Goal: Task Accomplishment & Management: Use online tool/utility

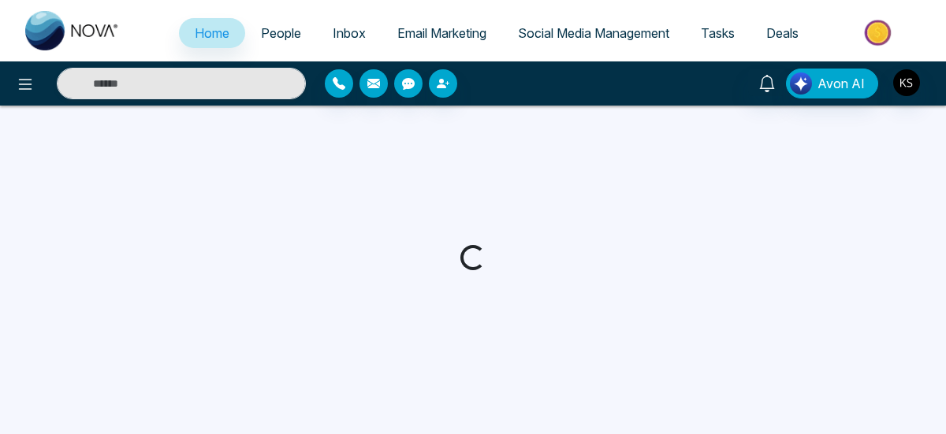
select select "*"
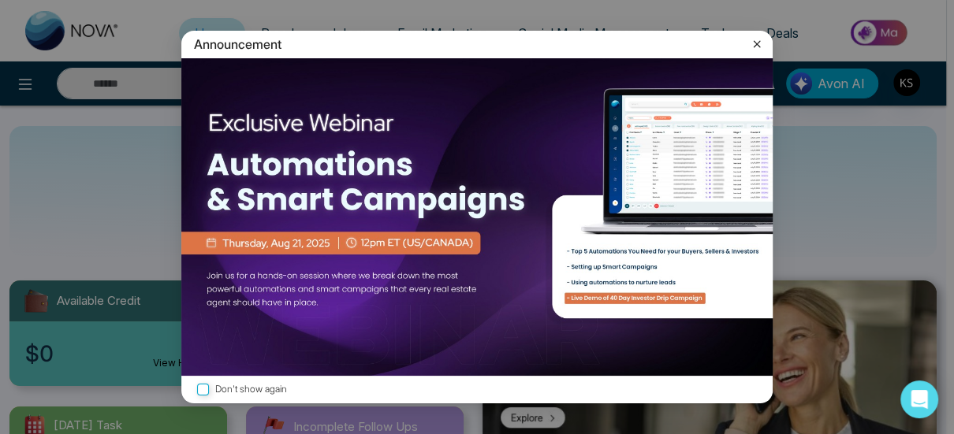
click at [758, 43] on icon at bounding box center [757, 43] width 7 height 7
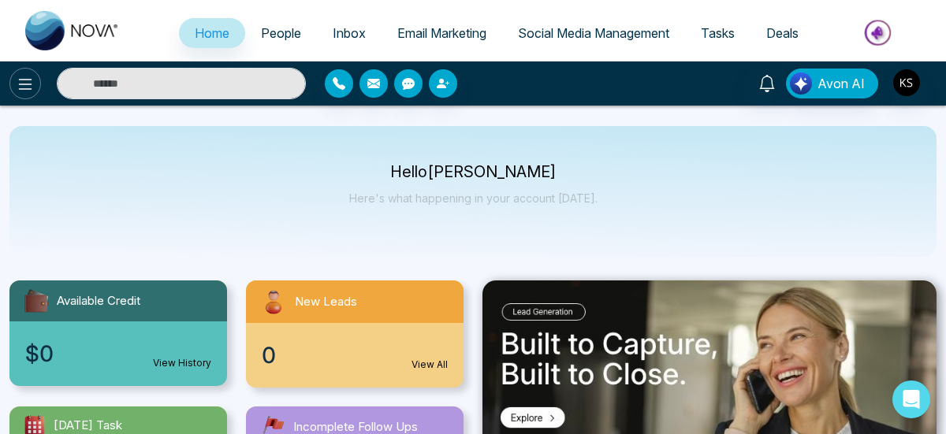
click at [18, 84] on icon at bounding box center [25, 84] width 19 height 19
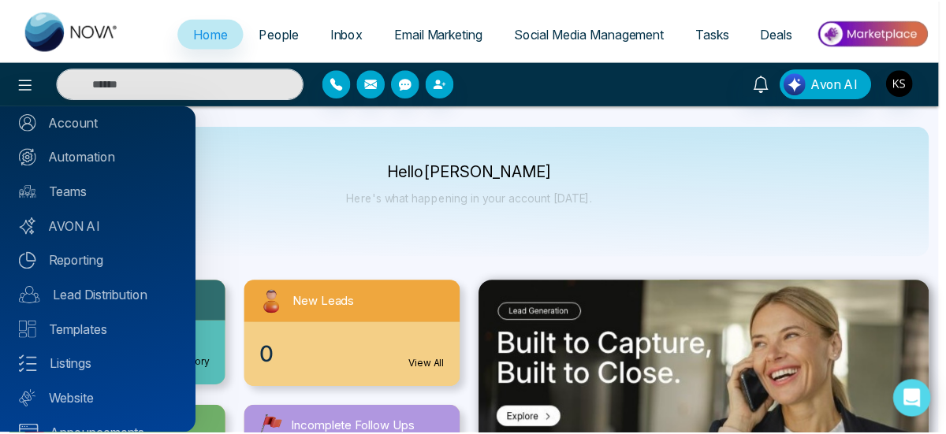
scroll to position [185, 0]
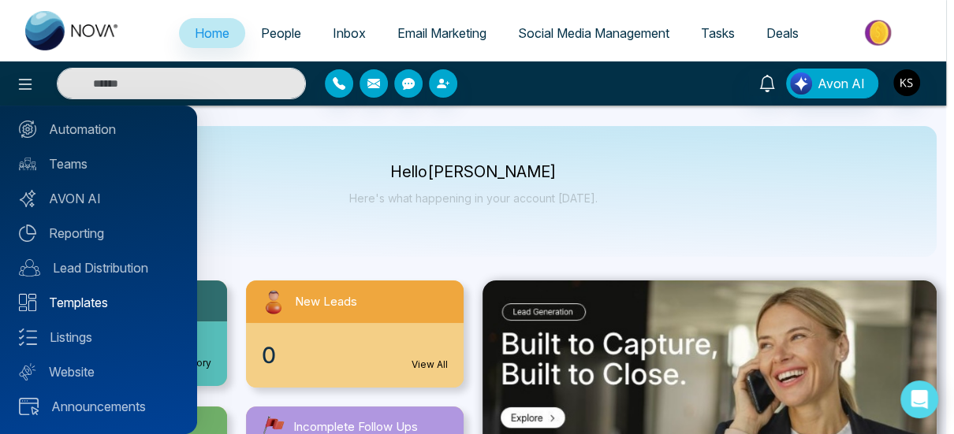
click at [22, 298] on img at bounding box center [27, 302] width 17 height 17
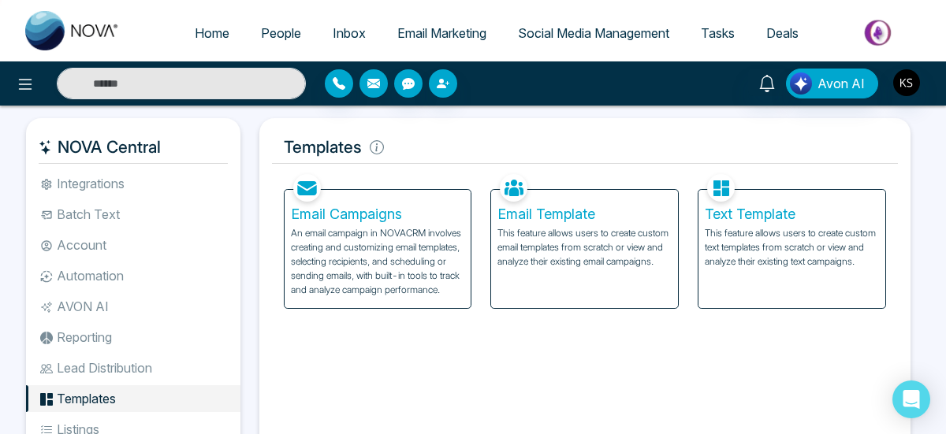
drag, startPoint x: 376, startPoint y: 76, endPoint x: 585, endPoint y: 71, distance: 209.0
click at [585, 71] on div "Avon AI" at bounding box center [473, 84] width 946 height 32
click at [362, 258] on p "An email campaign in NOVACRM involves creating and customizing email templates,…" at bounding box center [378, 261] width 174 height 71
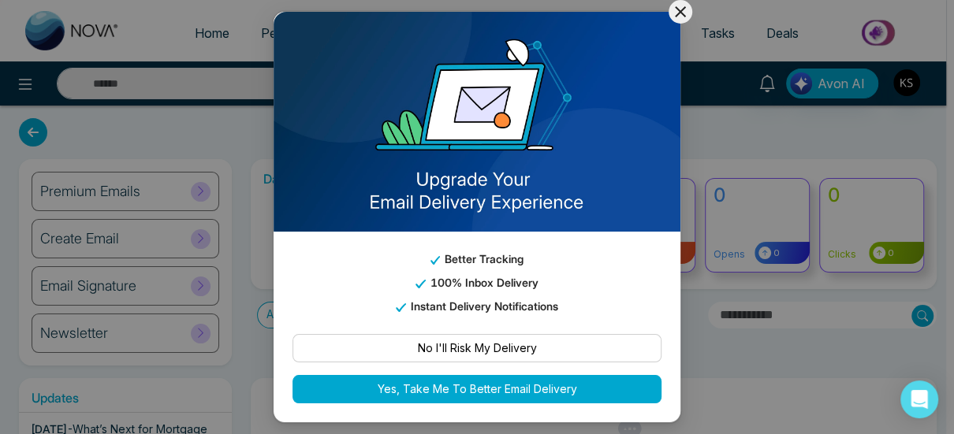
click at [684, 11] on icon at bounding box center [680, 11] width 19 height 19
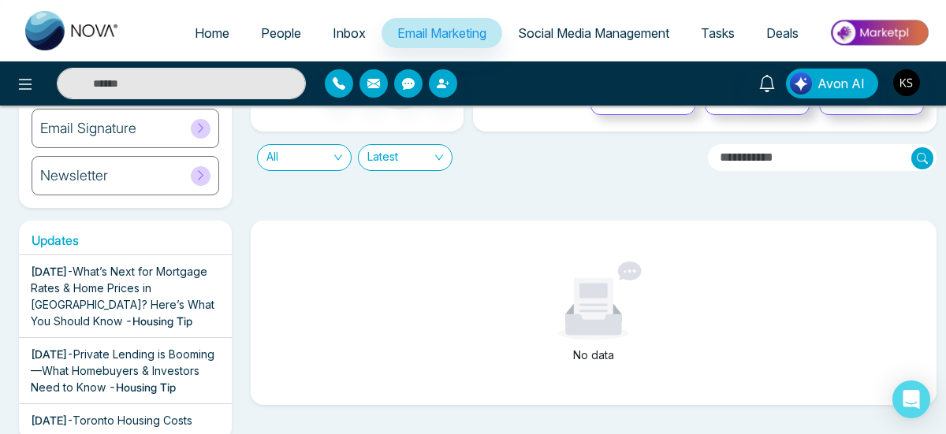
click at [77, 285] on span "What’s Next for Mortgage Rates & Home Prices in [GEOGRAPHIC_DATA]? Here’s What …" at bounding box center [123, 296] width 184 height 63
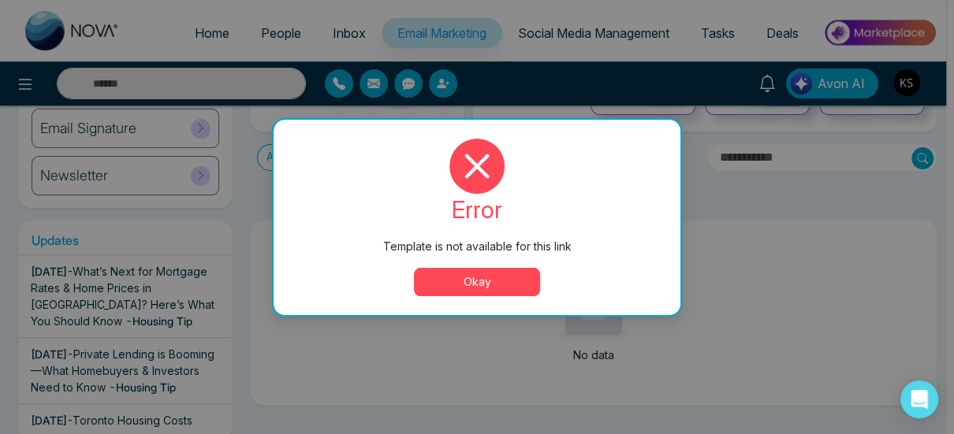
click at [473, 277] on button "Okay" at bounding box center [477, 282] width 126 height 28
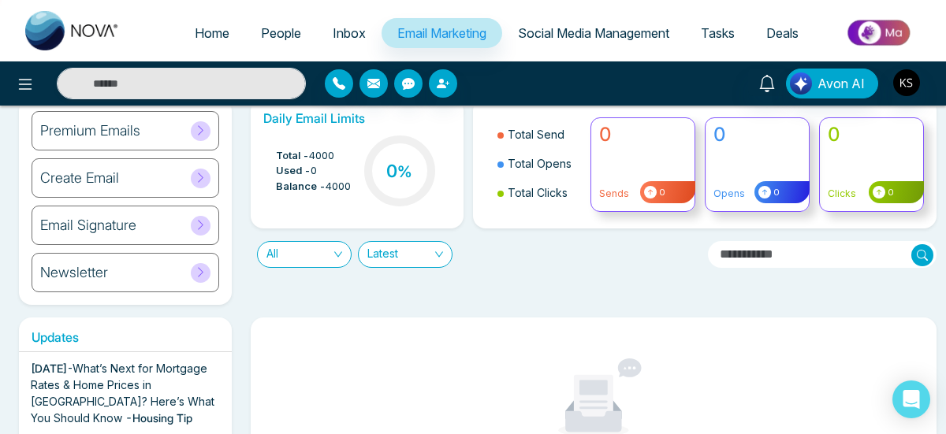
scroll to position [158, 0]
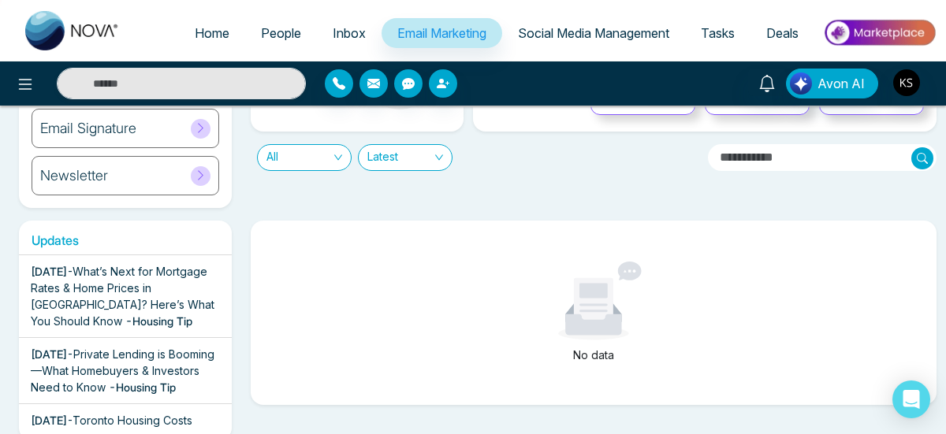
click at [98, 369] on span "Private Lending is Booming—What Homebuyers & Investors Need to Know" at bounding box center [123, 371] width 184 height 47
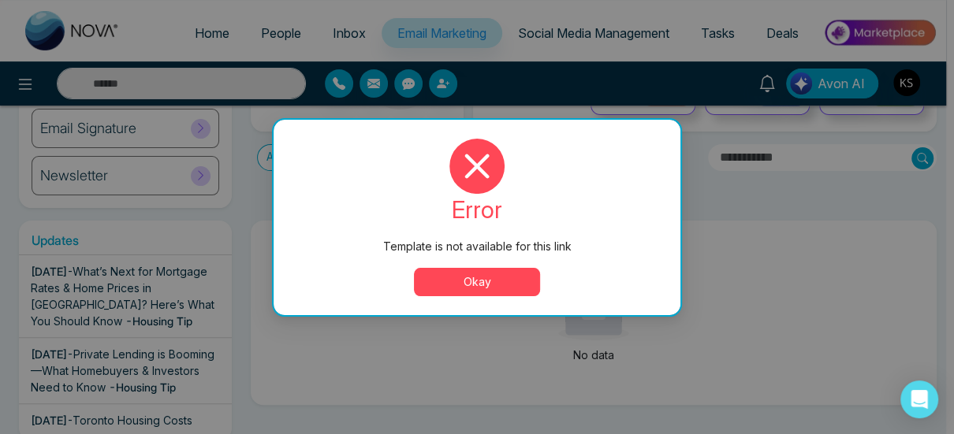
click at [482, 283] on button "Okay" at bounding box center [477, 282] width 126 height 28
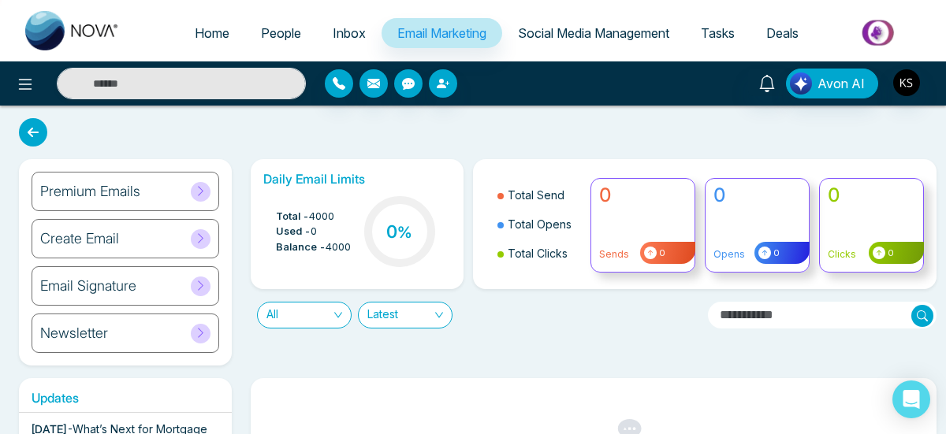
scroll to position [0, 0]
click at [199, 285] on icon at bounding box center [201, 286] width 12 height 12
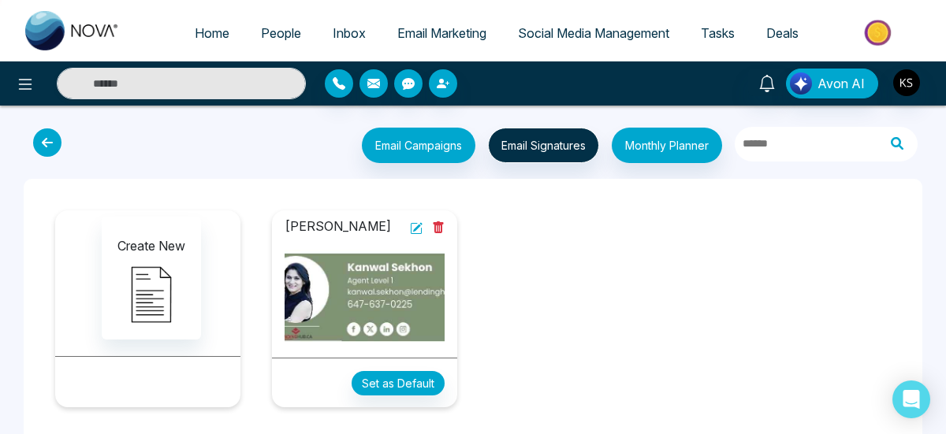
click at [411, 225] on icon at bounding box center [416, 228] width 11 height 11
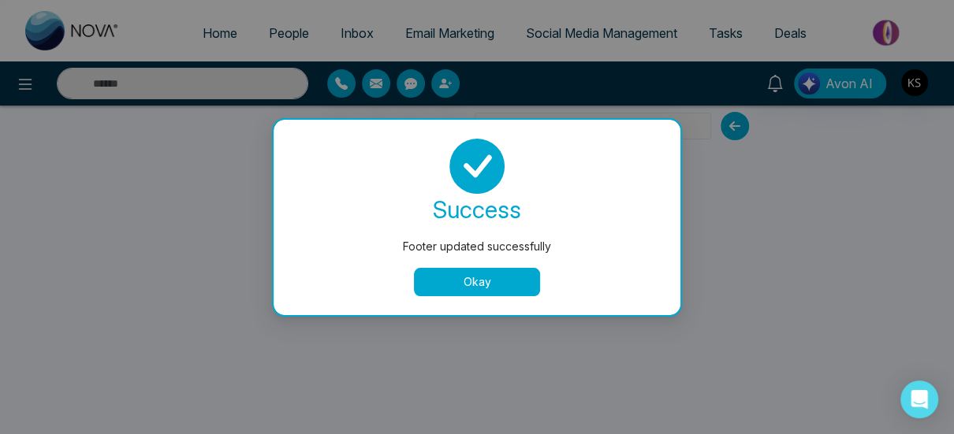
click at [461, 284] on button "Okay" at bounding box center [477, 282] width 126 height 28
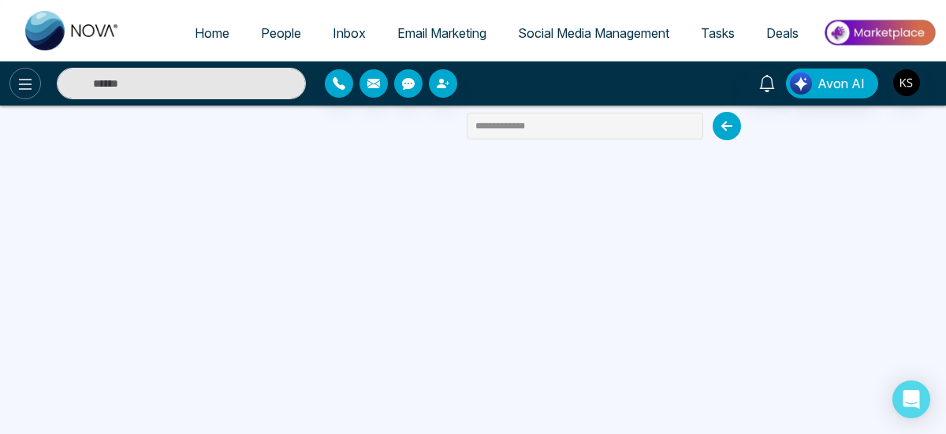
click at [28, 83] on icon at bounding box center [25, 84] width 13 height 11
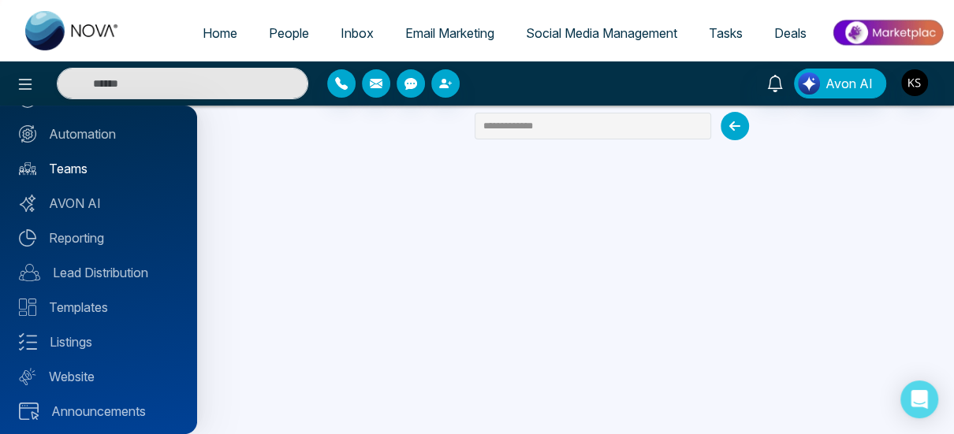
scroll to position [185, 0]
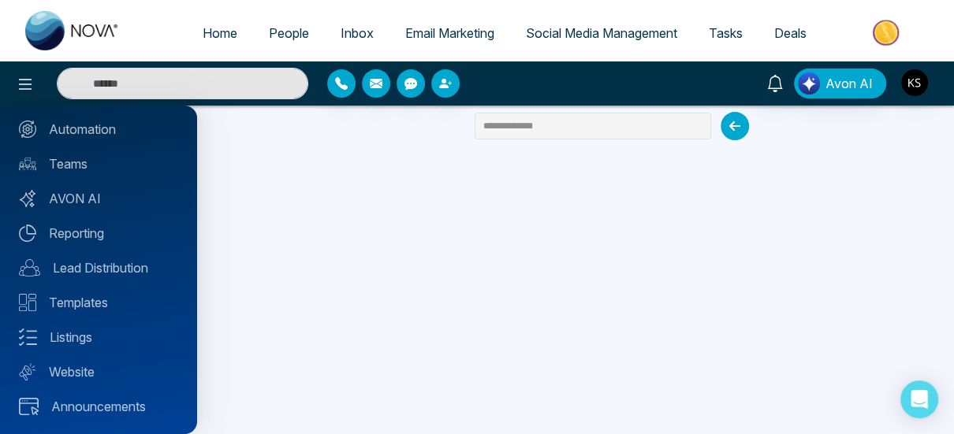
click at [919, 84] on div at bounding box center [477, 217] width 954 height 434
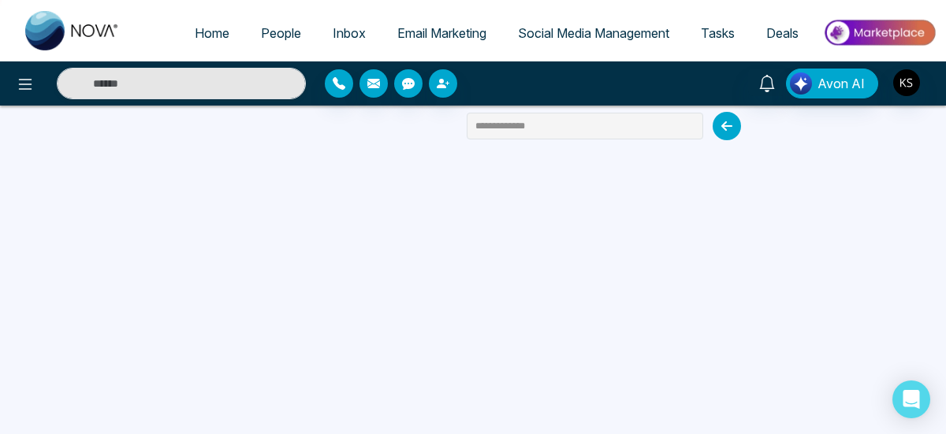
click at [203, 32] on span "Home" at bounding box center [212, 33] width 35 height 16
select select "*"
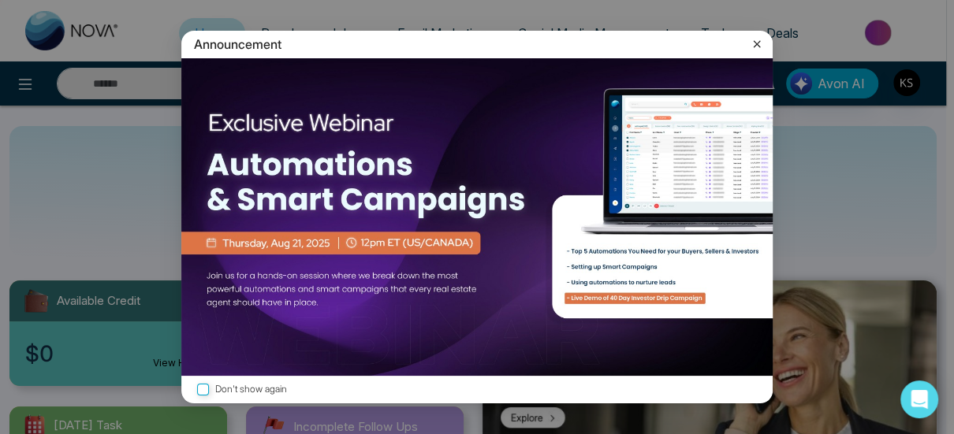
drag, startPoint x: 759, startPoint y: 47, endPoint x: 397, endPoint y: 48, distance: 361.8
click at [758, 46] on icon at bounding box center [757, 44] width 16 height 16
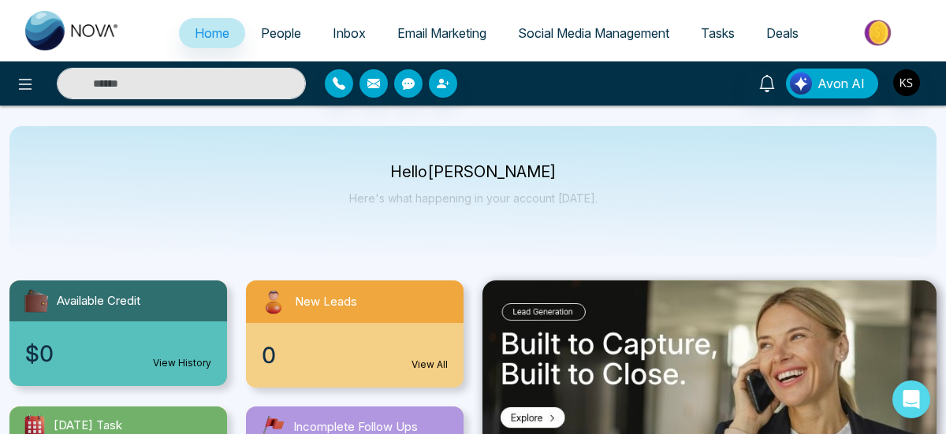
click at [261, 33] on span "People" at bounding box center [281, 33] width 40 height 16
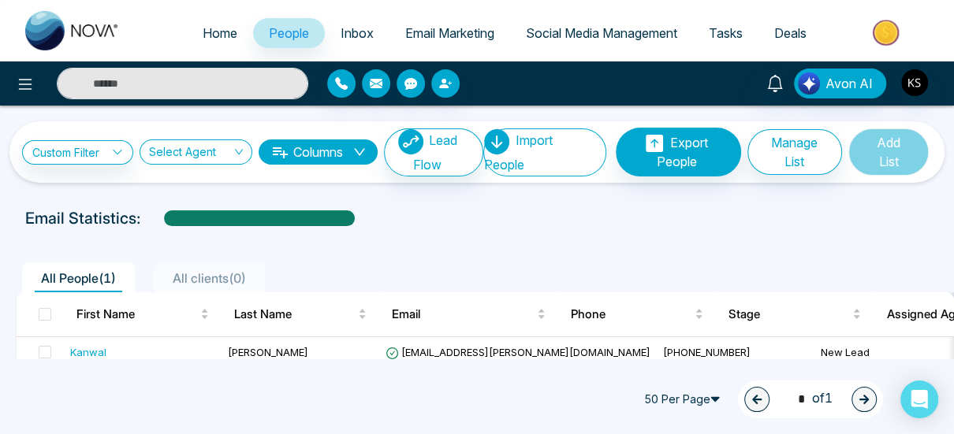
scroll to position [18, 0]
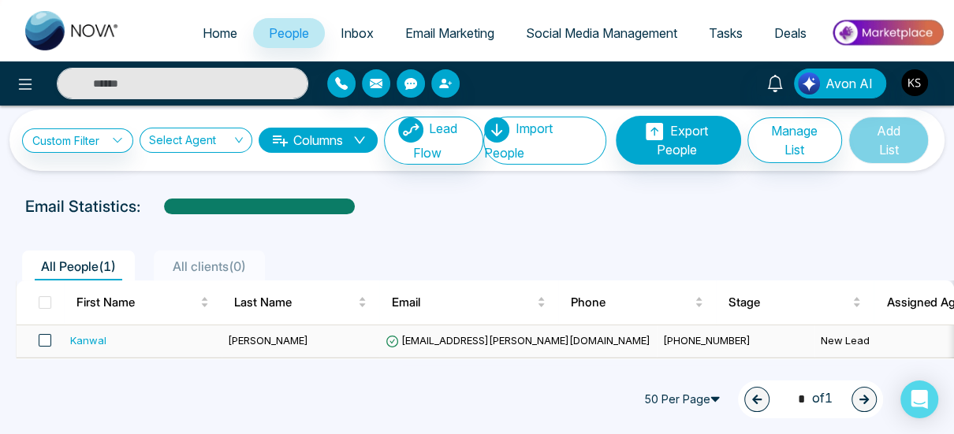
click at [41, 334] on span at bounding box center [45, 340] width 13 height 13
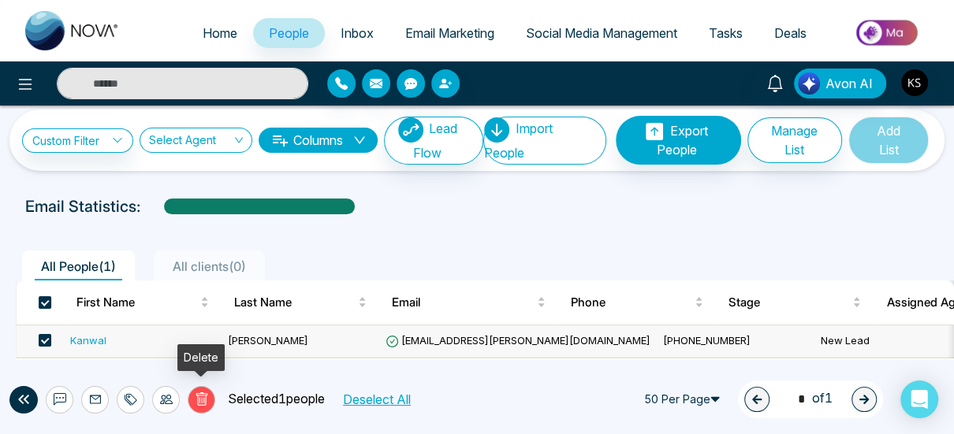
click at [195, 397] on icon at bounding box center [202, 400] width 14 height 14
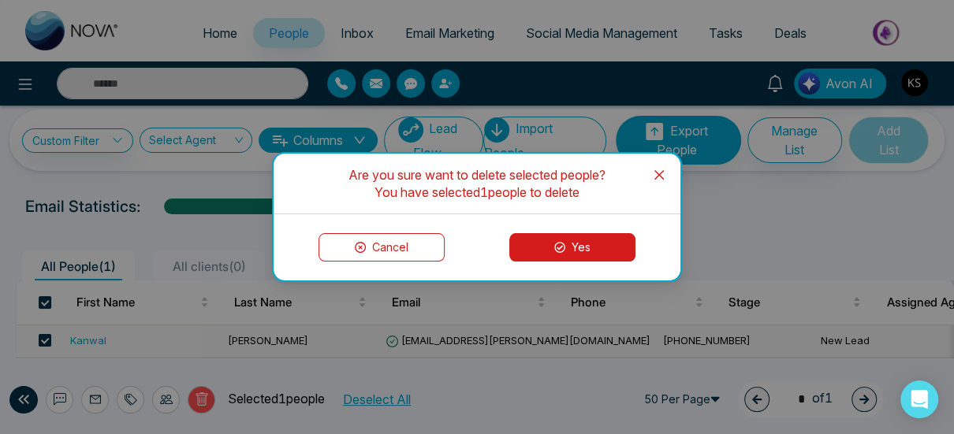
click at [582, 245] on button "Yes" at bounding box center [572, 247] width 126 height 28
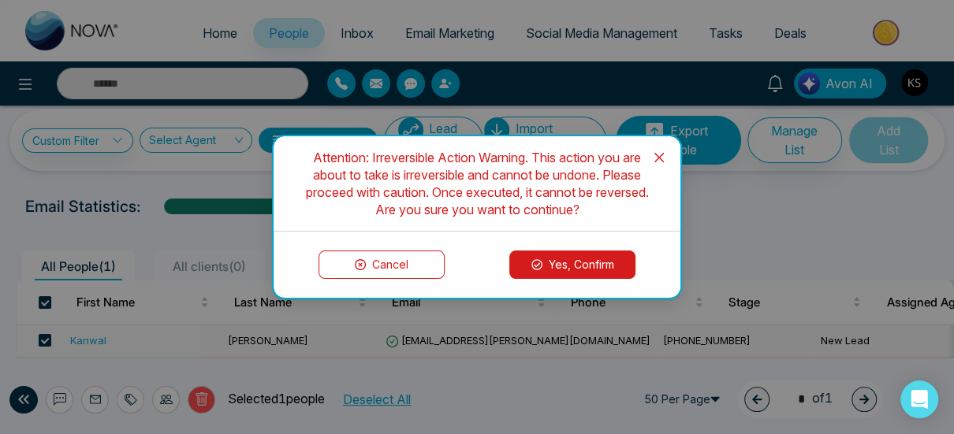
click at [572, 264] on button "Yes, Confirm" at bounding box center [572, 265] width 126 height 28
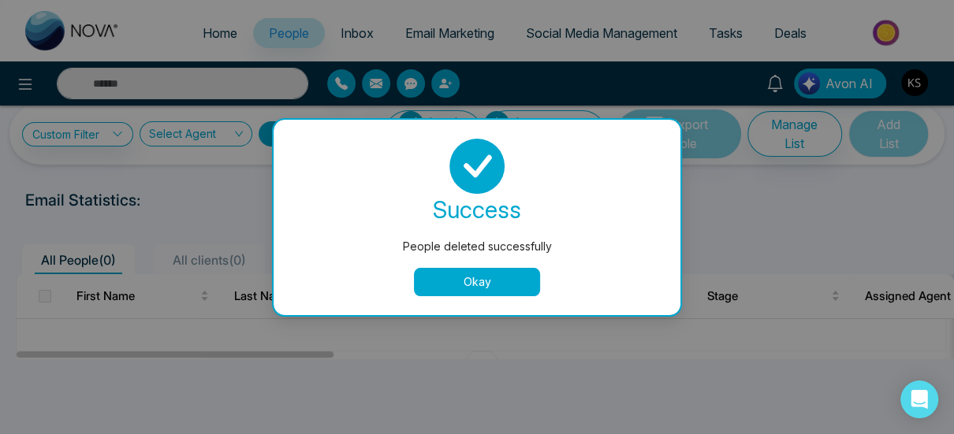
click at [473, 279] on button "Okay" at bounding box center [477, 282] width 126 height 28
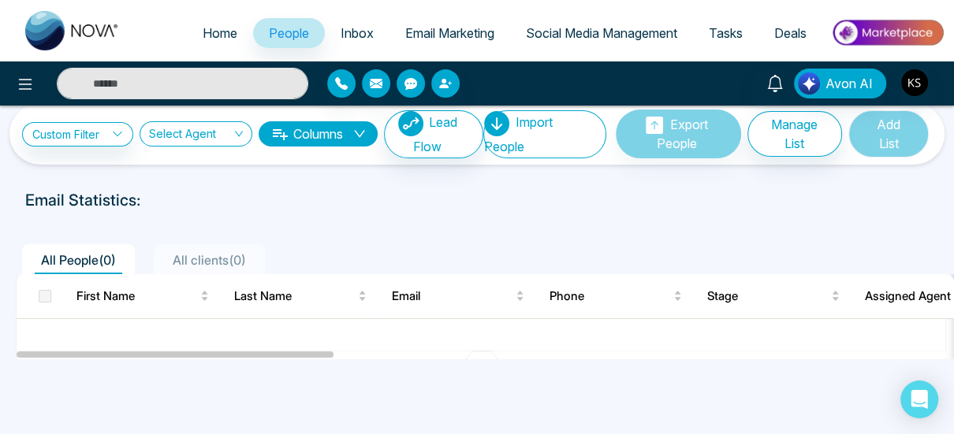
click at [341, 33] on span "Inbox" at bounding box center [357, 33] width 33 height 16
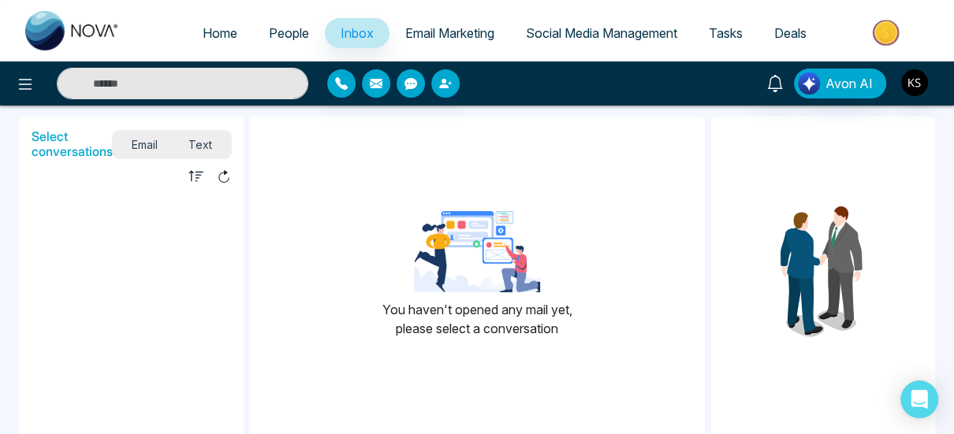
click at [446, 24] on link "Email Marketing" at bounding box center [449, 33] width 121 height 30
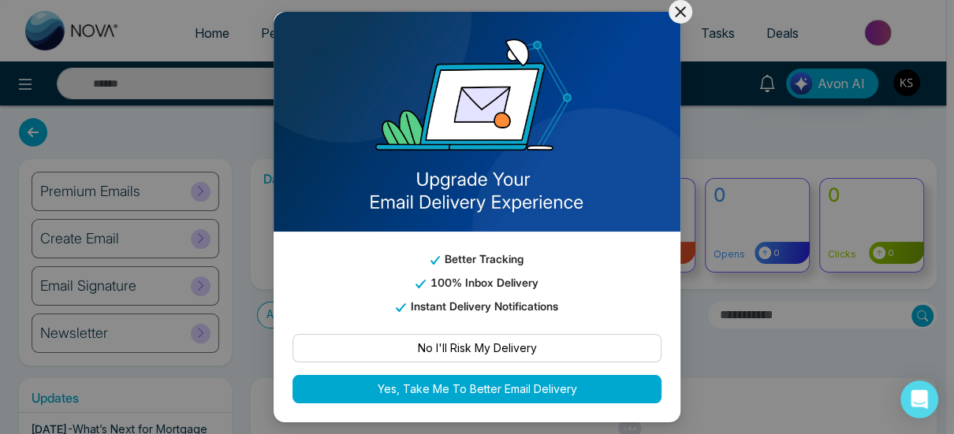
click at [681, 5] on icon at bounding box center [680, 11] width 19 height 19
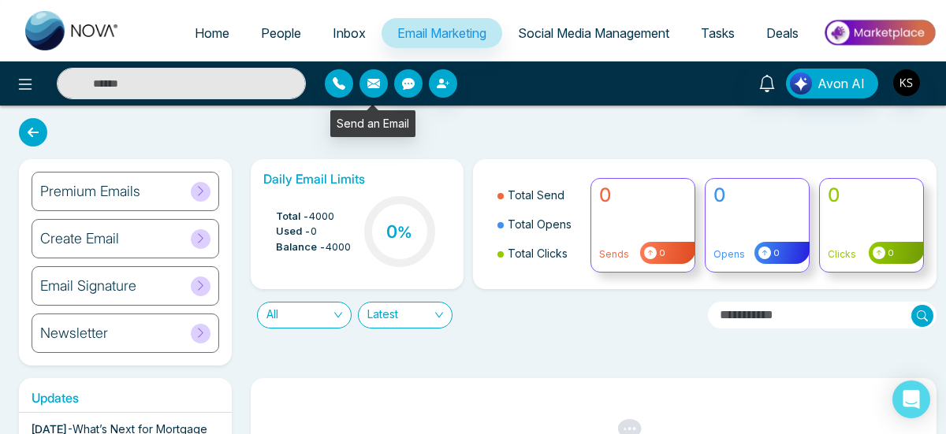
click at [377, 83] on icon "button" at bounding box center [373, 83] width 13 height 9
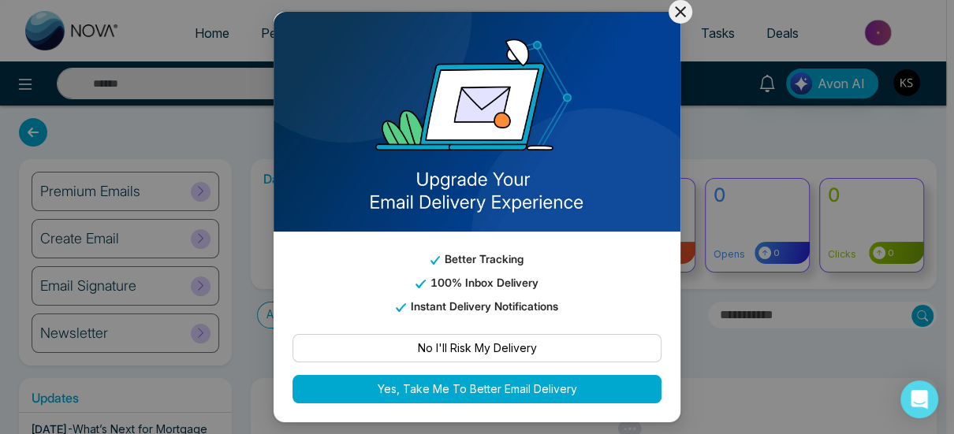
click at [536, 384] on button "Yes, Take Me To Better Email Delivery" at bounding box center [476, 389] width 369 height 28
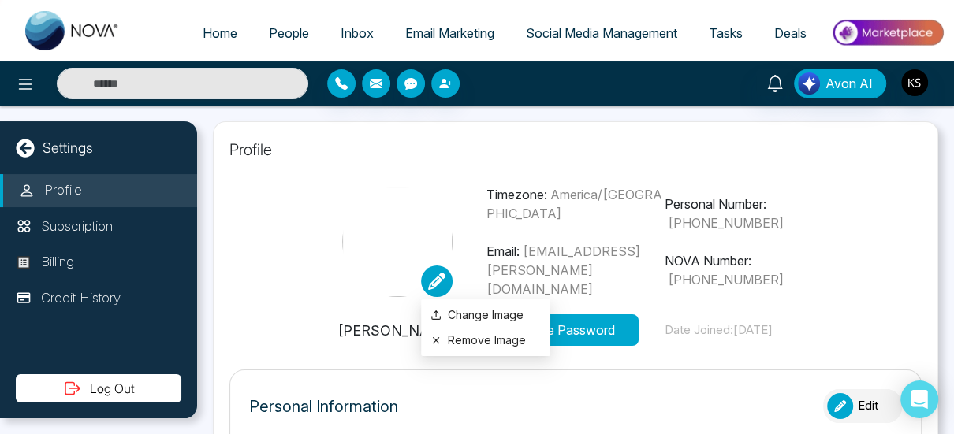
click at [430, 278] on icon at bounding box center [436, 281] width 17 height 17
click at [451, 314] on label "Change Image" at bounding box center [485, 315] width 110 height 17
click at [0, 0] on input "Change Image" at bounding box center [0, 0] width 0 height 0
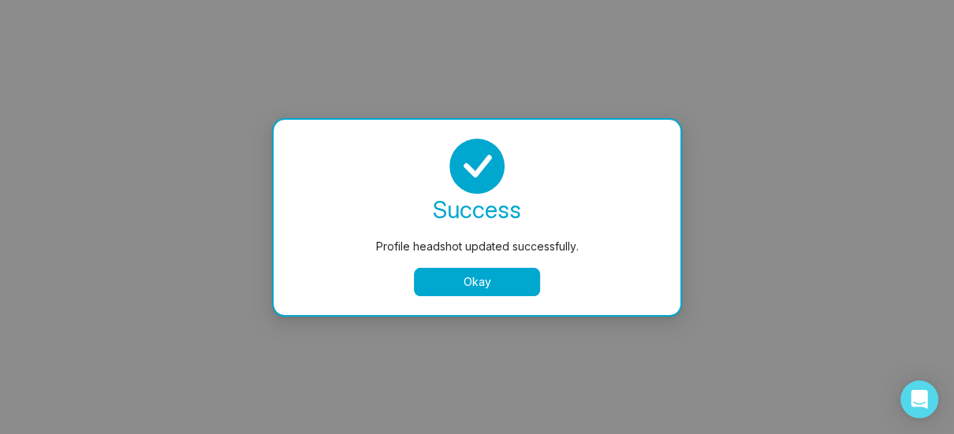
select select
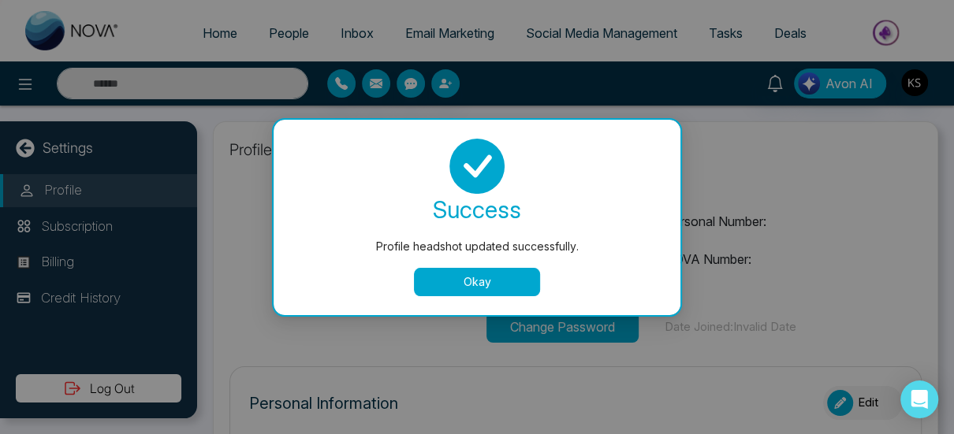
type input "**********"
select select "**"
type input "**********"
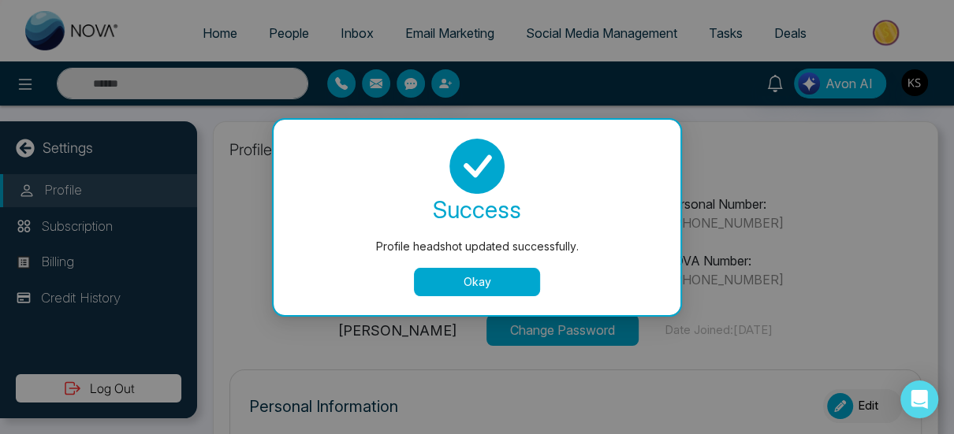
click at [479, 286] on button "Okay" at bounding box center [477, 282] width 126 height 28
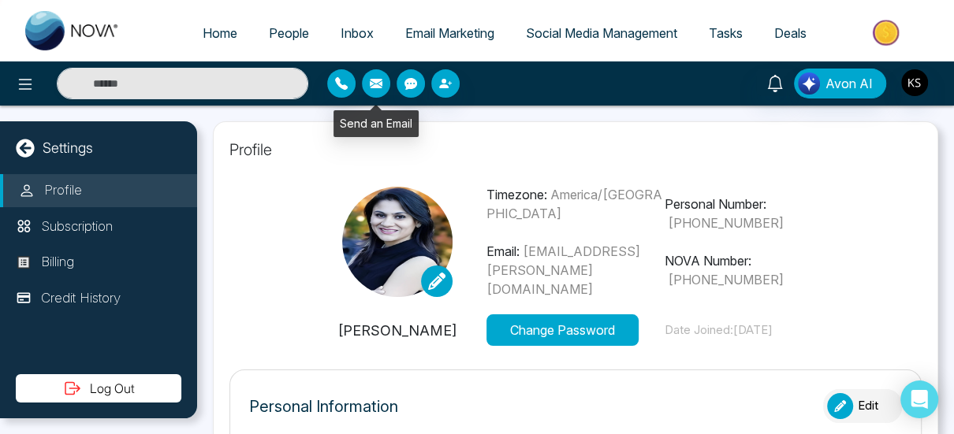
click at [372, 80] on icon "button" at bounding box center [376, 83] width 13 height 9
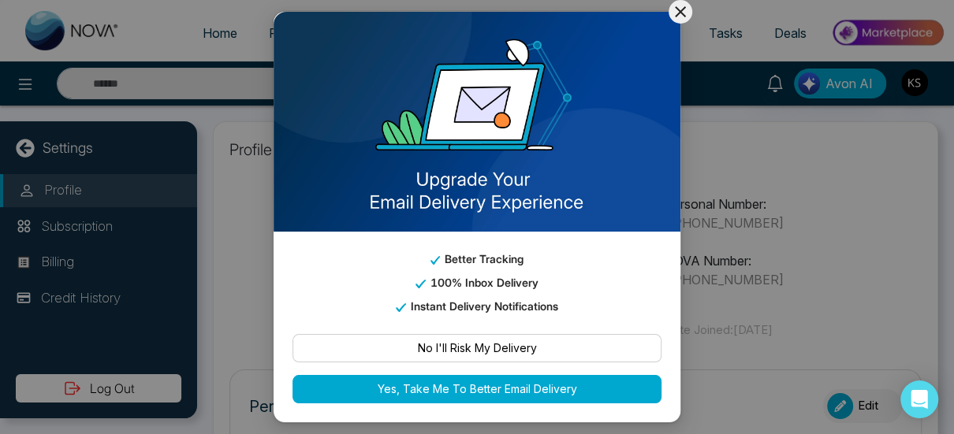
click at [672, 7] on icon at bounding box center [680, 11] width 19 height 19
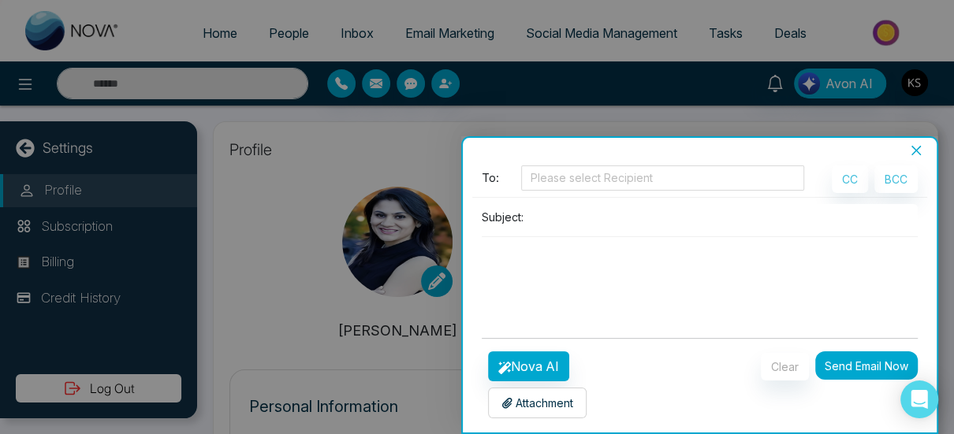
click at [535, 248] on textarea at bounding box center [700, 275] width 436 height 76
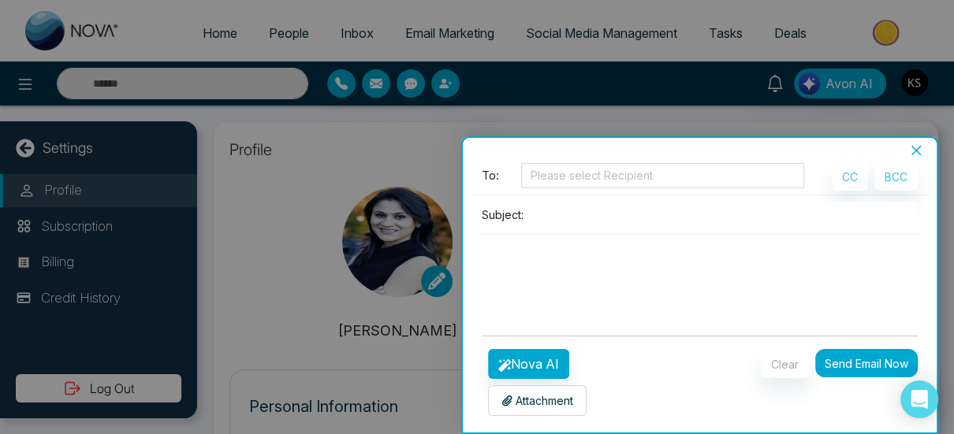
scroll to position [3, 0]
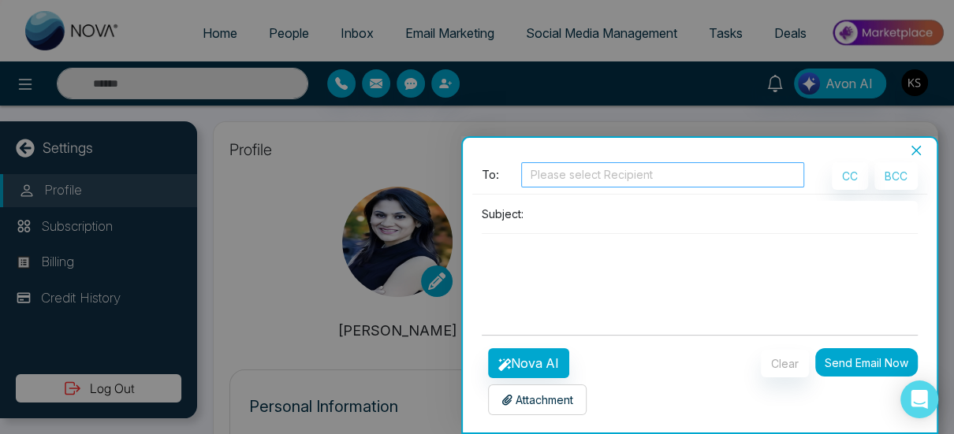
click at [563, 173] on div at bounding box center [662, 175] width 275 height 19
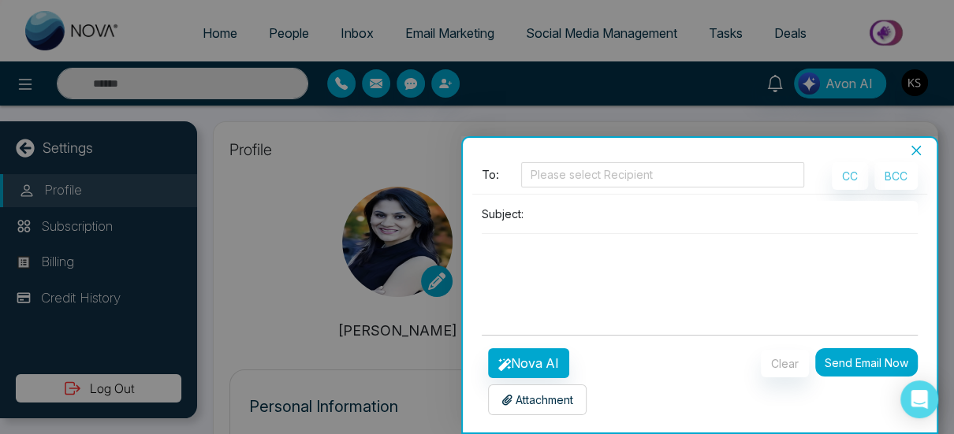
click at [515, 265] on textarea at bounding box center [700, 272] width 436 height 76
click at [539, 398] on p "Attachment" at bounding box center [537, 400] width 72 height 17
click at [918, 151] on icon "close" at bounding box center [916, 150] width 13 height 13
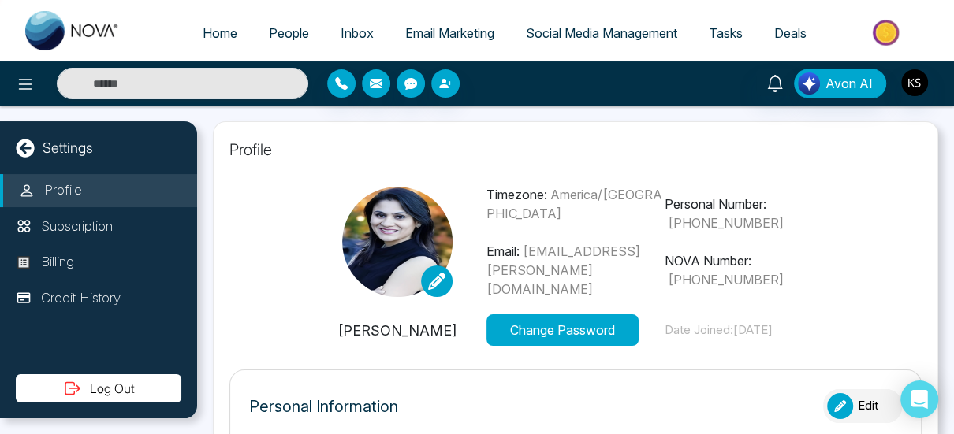
click at [239, 229] on section "Timezone: [GEOGRAPHIC_DATA]/[GEOGRAPHIC_DATA] Email: [EMAIL_ADDRESS][PERSON_NAM…" at bounding box center [575, 265] width 692 height 161
click at [431, 33] on span "Email Marketing" at bounding box center [449, 33] width 89 height 16
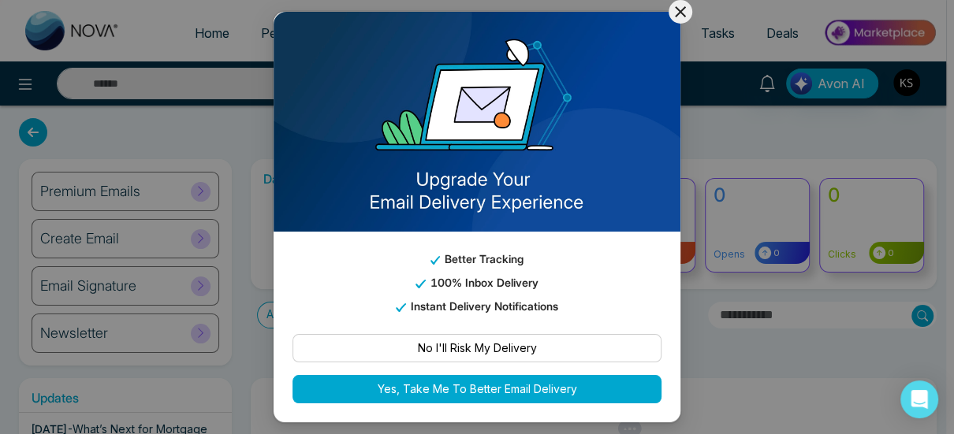
click at [691, 6] on div "Better Tracking 100% Inbox Delivery Instant Delivery Notifications No I'll Risk…" at bounding box center [477, 217] width 954 height 434
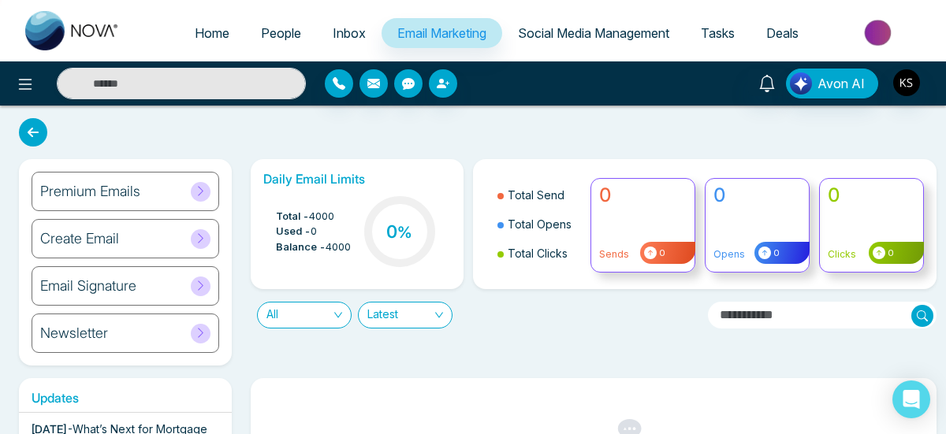
click at [196, 285] on icon at bounding box center [201, 286] width 12 height 12
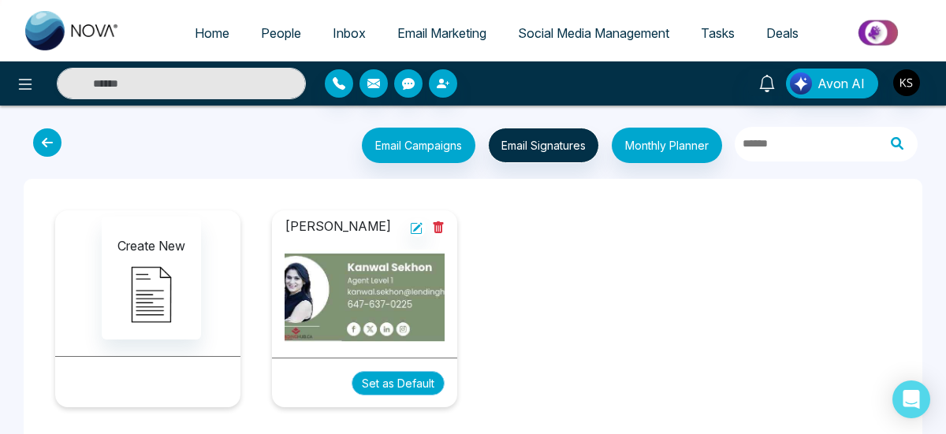
click at [394, 385] on button "Set as Default" at bounding box center [398, 383] width 93 height 24
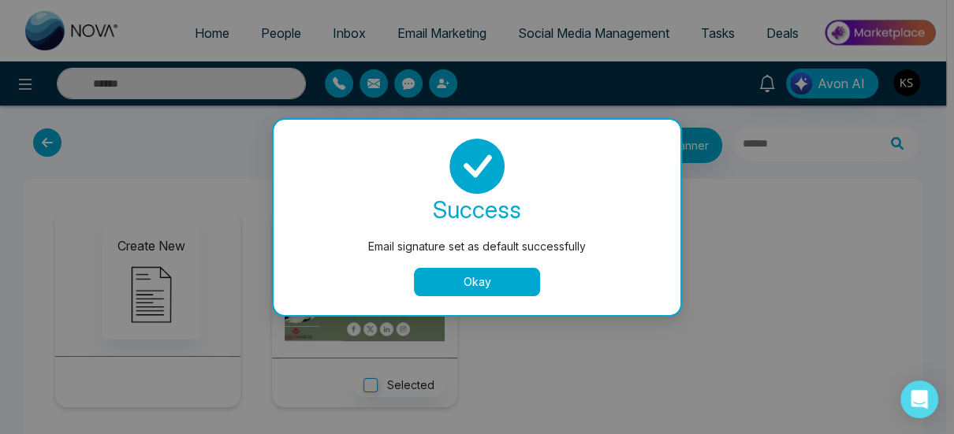
click at [474, 277] on button "Okay" at bounding box center [477, 282] width 126 height 28
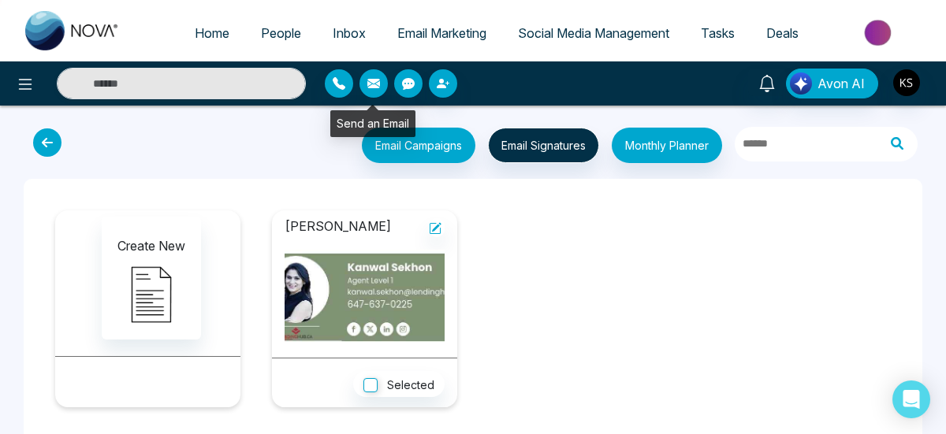
click at [373, 83] on icon "button" at bounding box center [373, 83] width 13 height 9
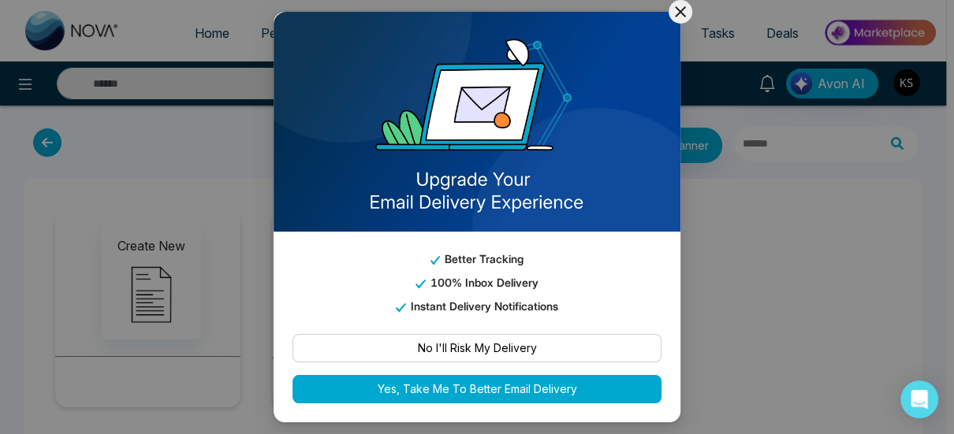
click at [682, 5] on icon at bounding box center [680, 11] width 19 height 19
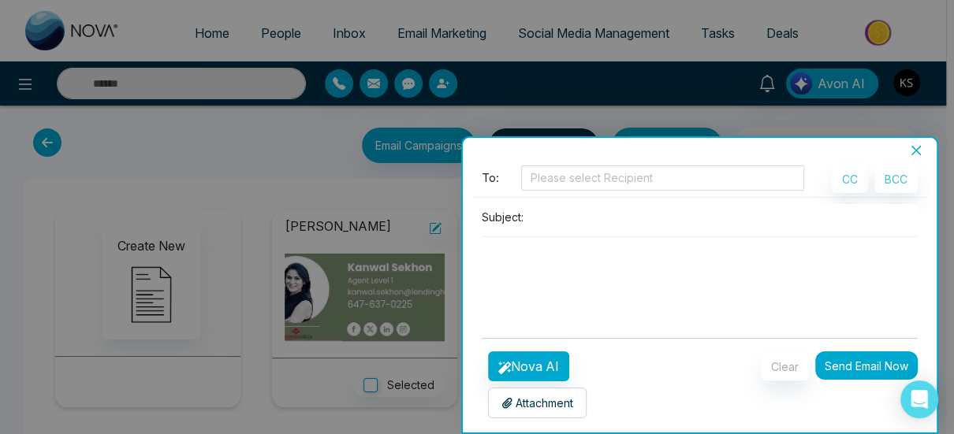
click at [527, 260] on textarea at bounding box center [700, 275] width 436 height 76
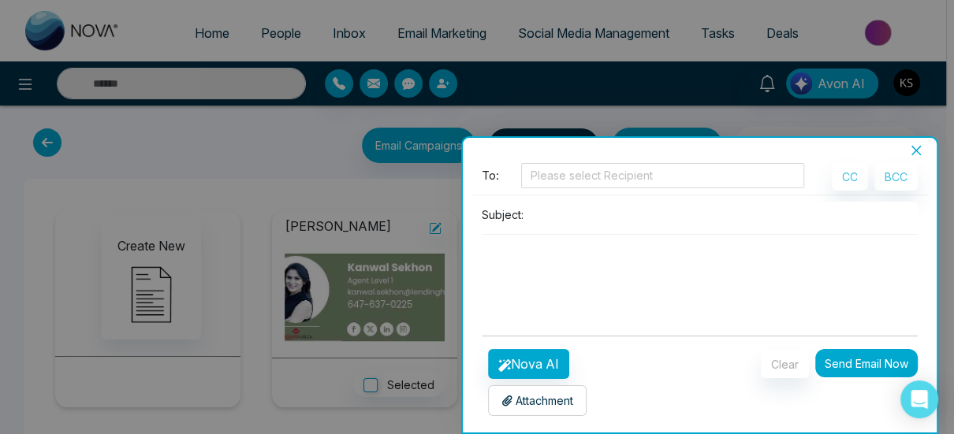
scroll to position [3, 0]
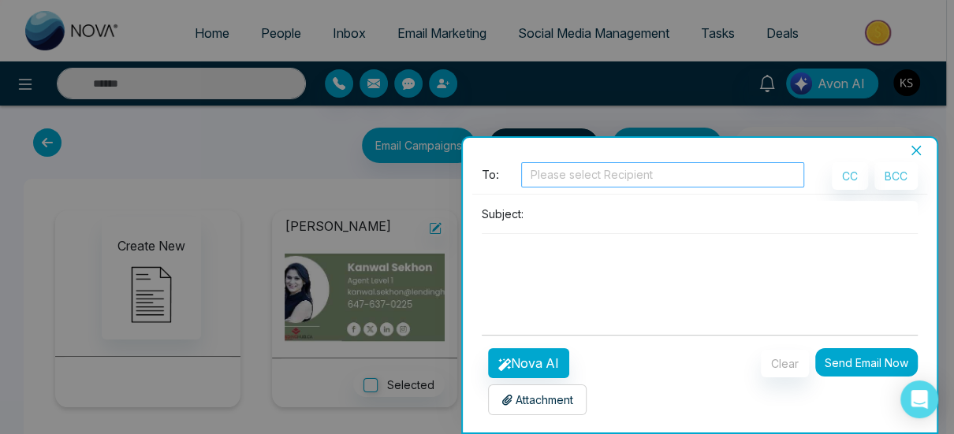
click at [547, 181] on div at bounding box center [662, 175] width 275 height 19
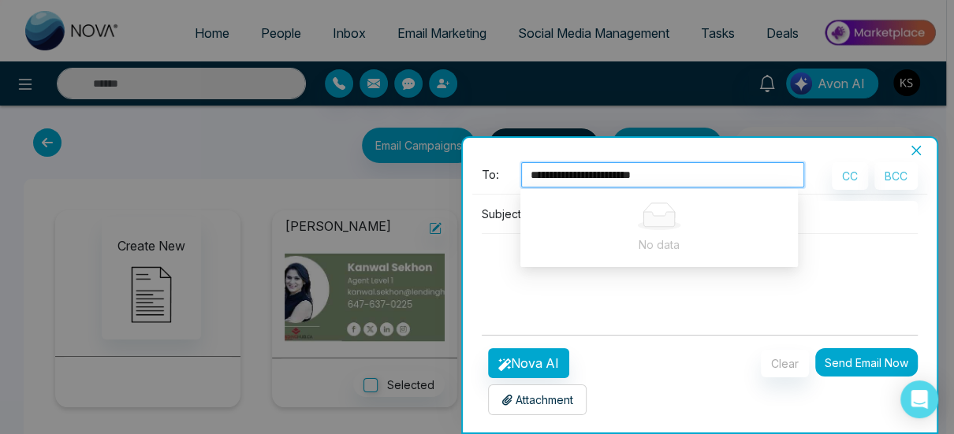
type input "**********"
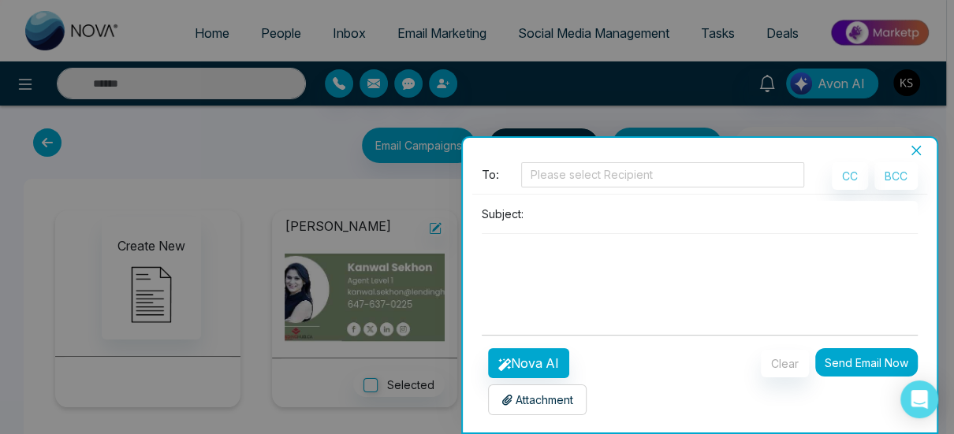
click at [542, 311] on div "Subject:" at bounding box center [699, 261] width 455 height 121
click at [508, 222] on div "Subject:" at bounding box center [700, 214] width 436 height 26
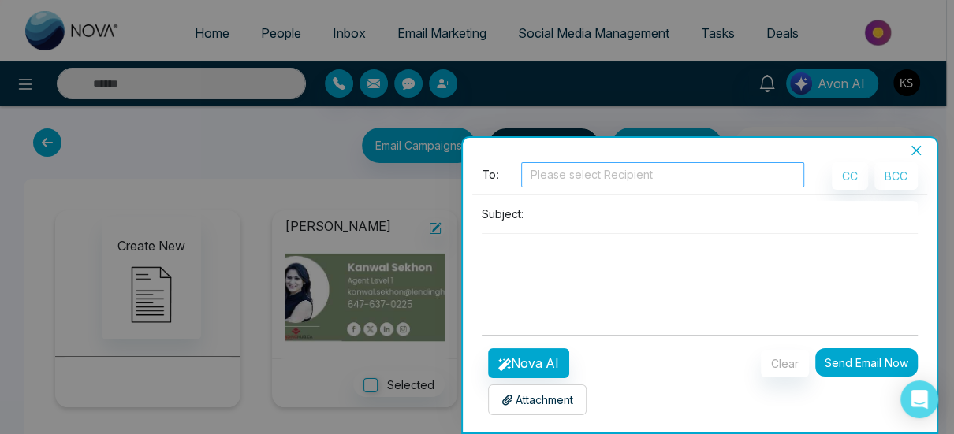
click at [548, 185] on div "Please select Recipient" at bounding box center [662, 174] width 283 height 25
click at [550, 178] on div at bounding box center [662, 175] width 275 height 19
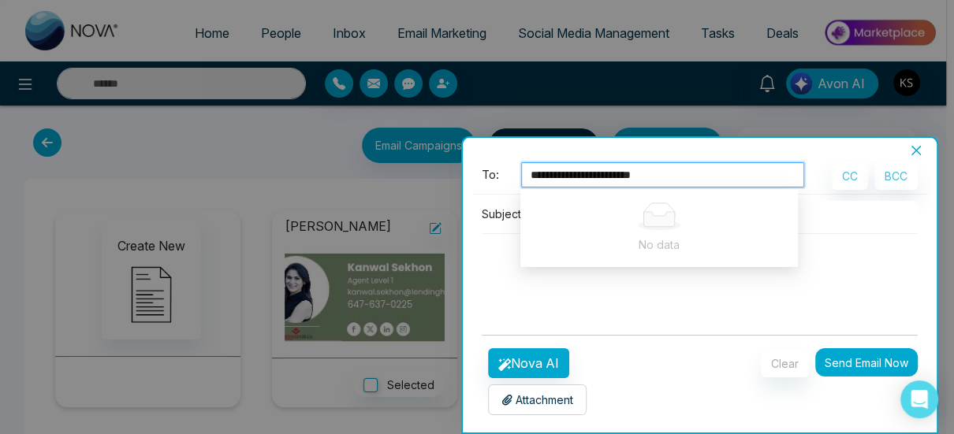
type input "**********"
click at [703, 177] on div at bounding box center [662, 175] width 275 height 19
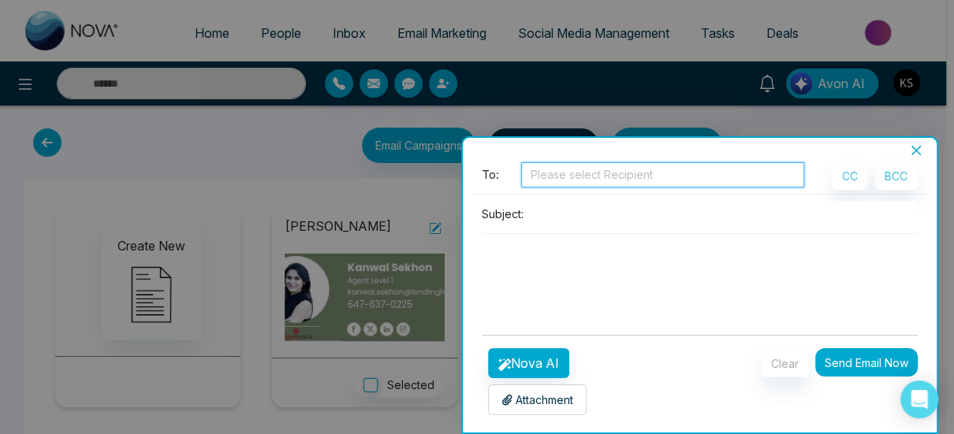
click at [521, 270] on textarea at bounding box center [700, 272] width 436 height 76
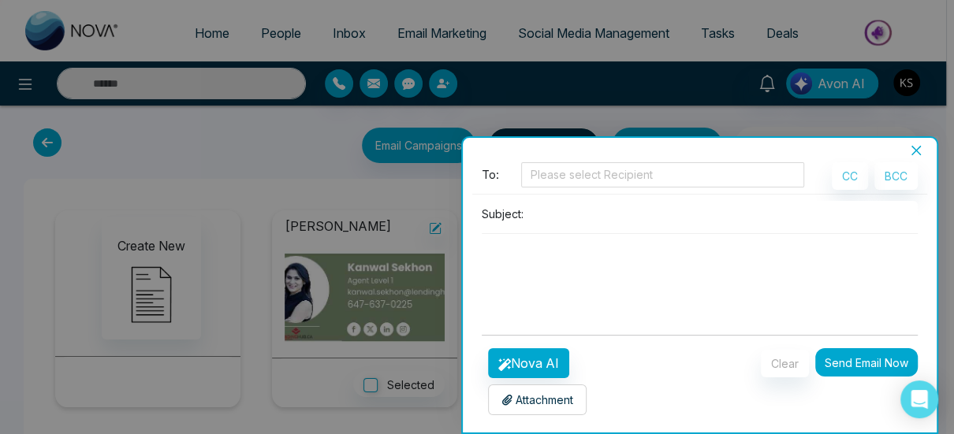
click at [848, 363] on button "Send Email Now" at bounding box center [866, 362] width 102 height 28
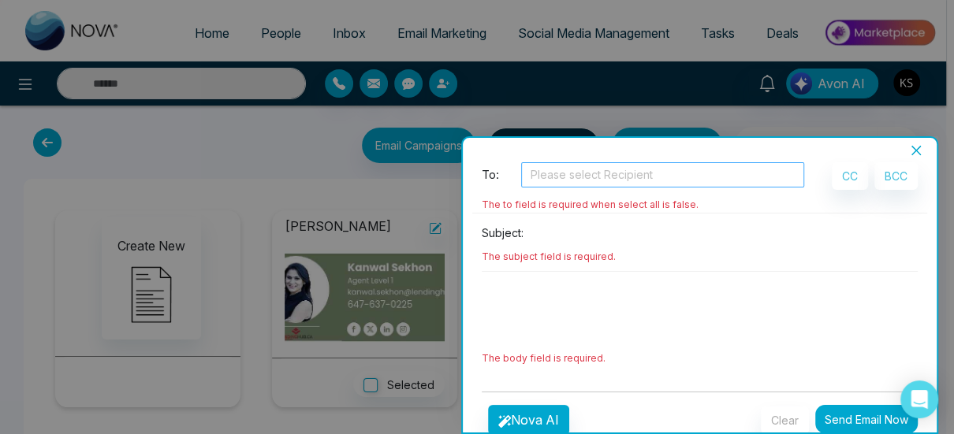
click at [694, 175] on div at bounding box center [662, 175] width 275 height 19
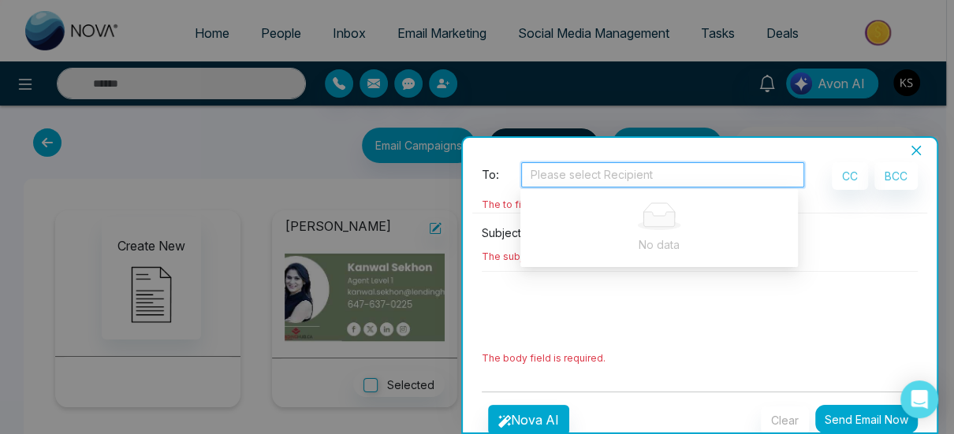
click at [568, 296] on textarea at bounding box center [700, 310] width 436 height 76
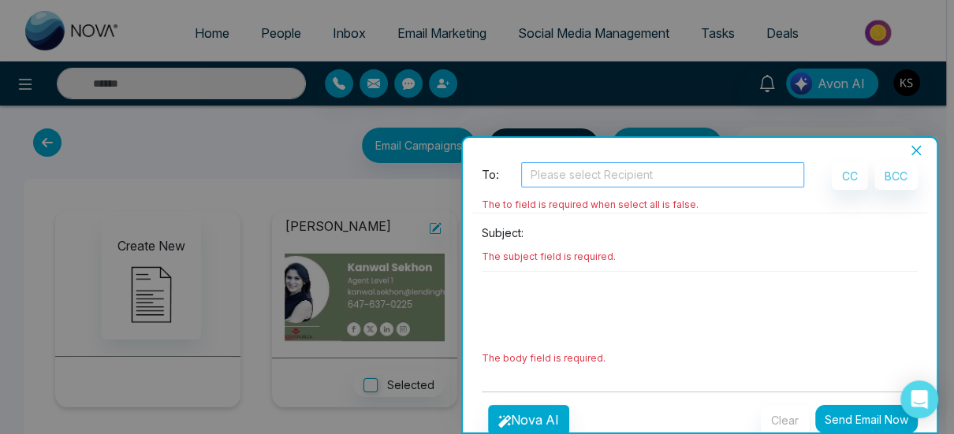
click at [588, 170] on div at bounding box center [662, 175] width 275 height 19
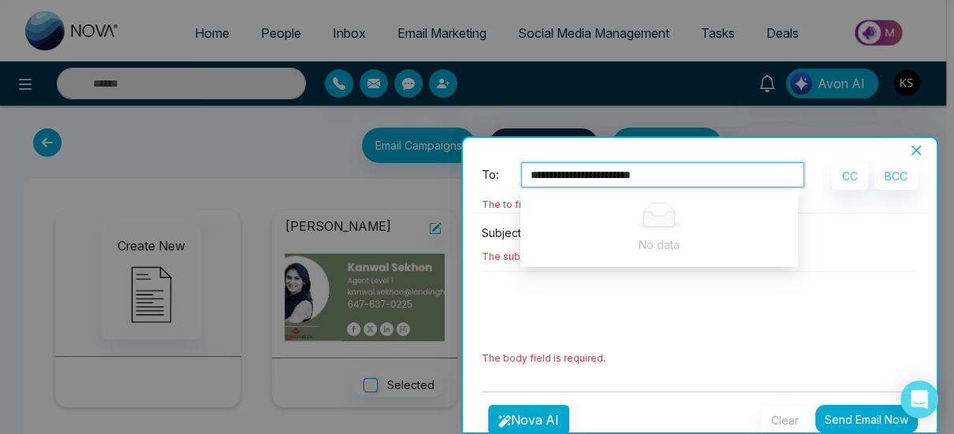
type input "**********"
click at [710, 177] on div "[EMAIL_ADDRESS][DOMAIN_NAME]" at bounding box center [662, 175] width 275 height 19
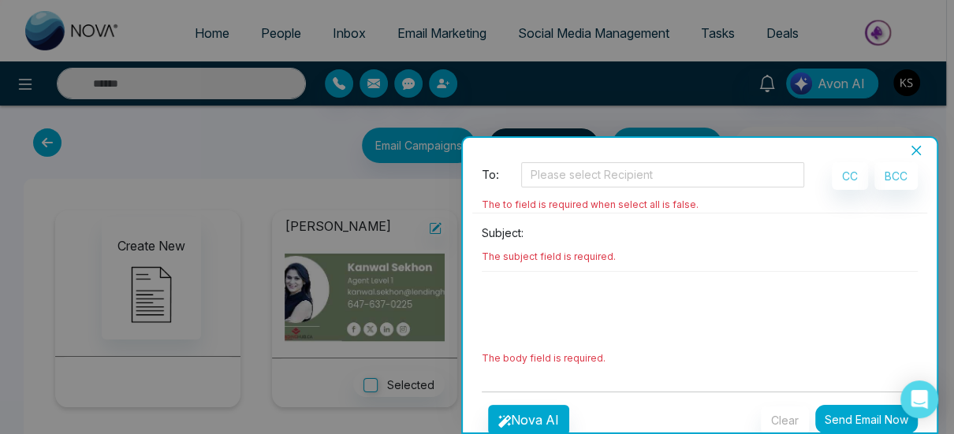
click at [565, 310] on textarea at bounding box center [700, 310] width 436 height 76
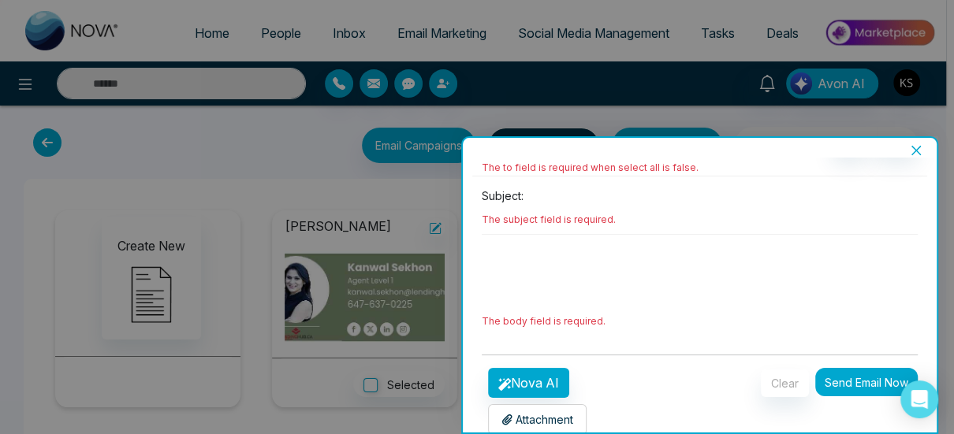
scroll to position [60, 0]
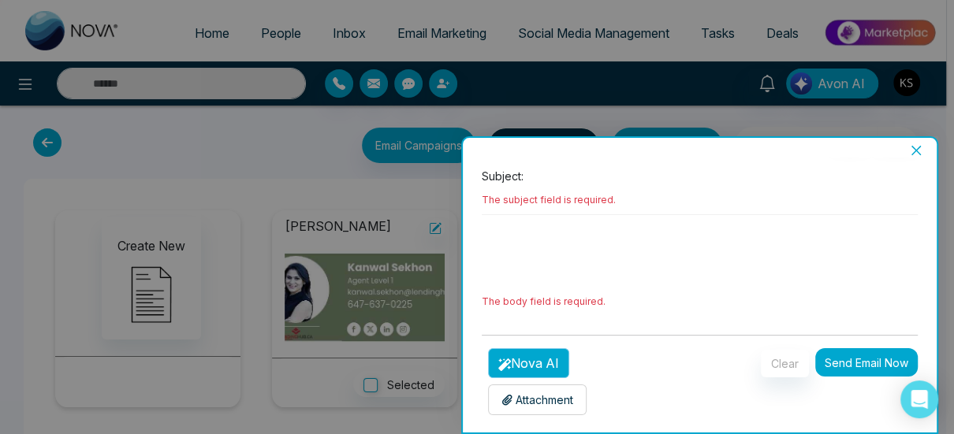
click at [528, 359] on button "Nova AI" at bounding box center [528, 363] width 81 height 30
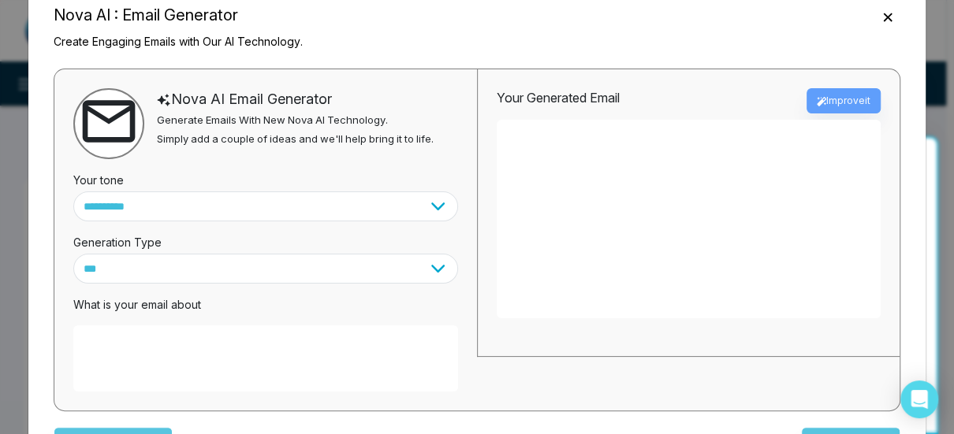
scroll to position [79, 0]
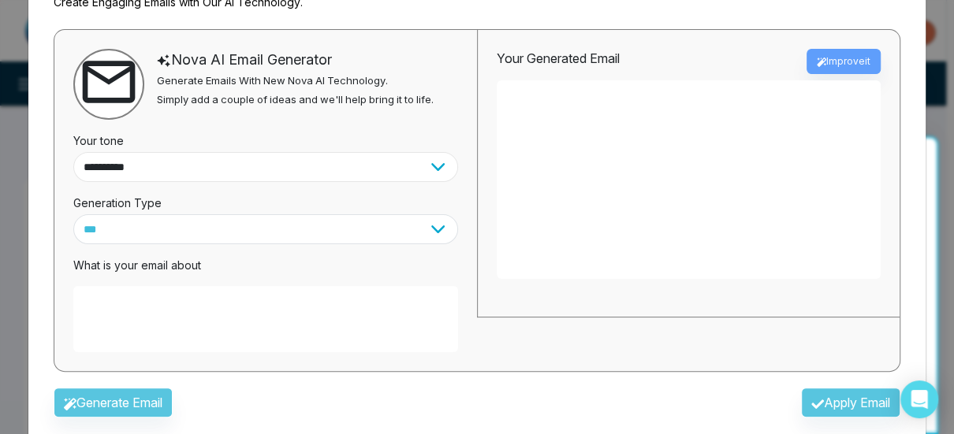
click at [430, 173] on select "**********" at bounding box center [265, 167] width 385 height 30
select select "**********"
click at [73, 152] on select "**********" at bounding box center [265, 167] width 385 height 30
click at [430, 227] on select "*** ***** ******* ******* ********" at bounding box center [265, 229] width 385 height 30
click at [73, 214] on select "*** ***** ******* ******* ********" at bounding box center [265, 229] width 385 height 30
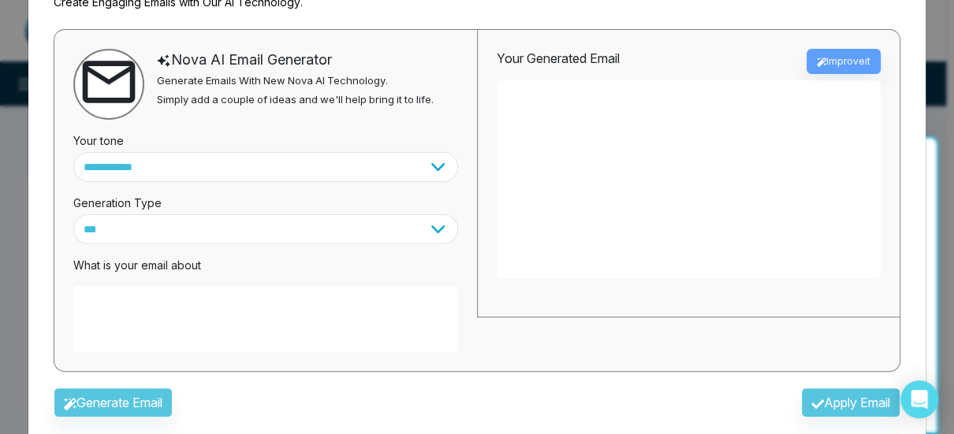
click at [242, 310] on textarea at bounding box center [265, 319] width 385 height 66
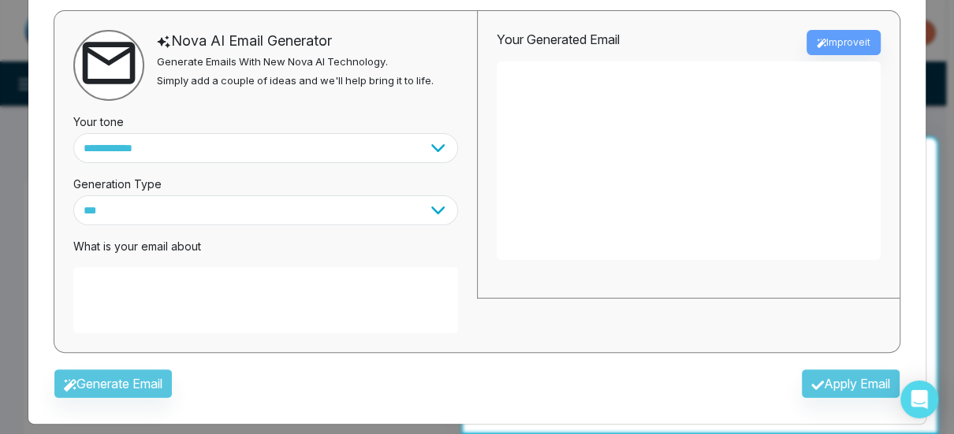
scroll to position [109, 0]
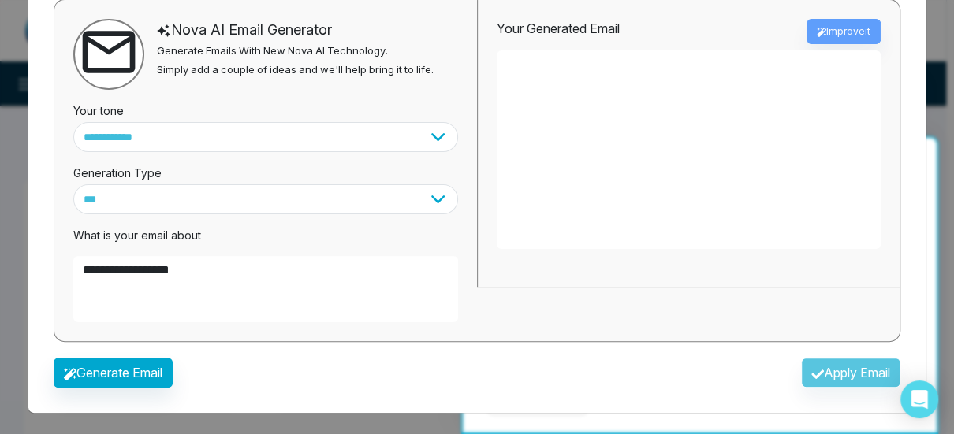
type textarea "**********"
click at [258, 372] on div "Generate Email Apply Email" at bounding box center [477, 378] width 872 height 46
click at [109, 372] on button "Generate Email" at bounding box center [113, 373] width 119 height 30
type textarea "**********"
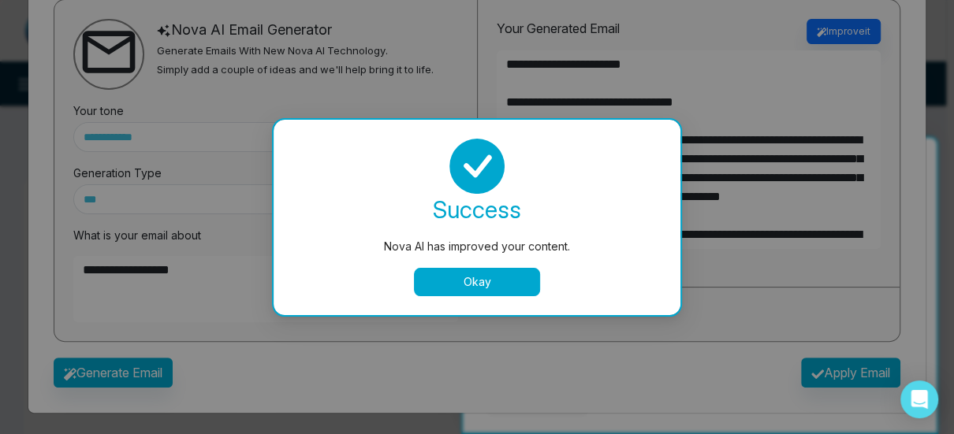
scroll to position [0, 0]
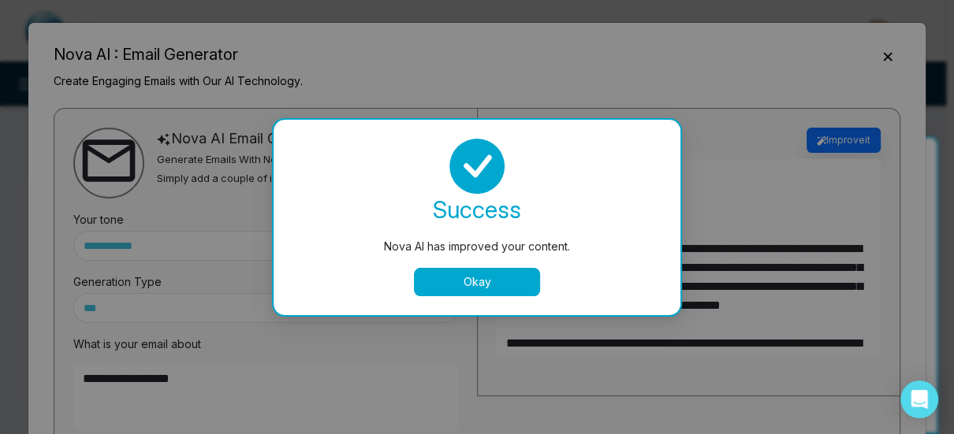
click at [461, 266] on div "success Nova AI has improved your content. Okay" at bounding box center [476, 218] width 369 height 158
click at [477, 283] on button "Okay" at bounding box center [477, 282] width 126 height 28
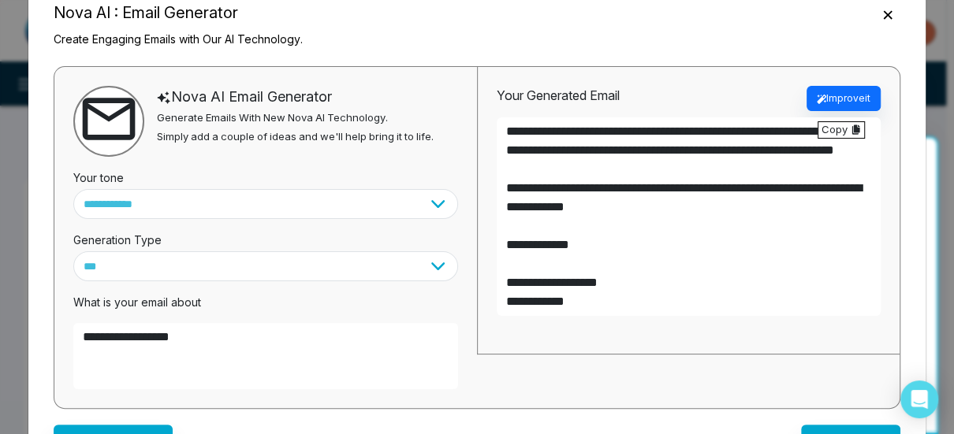
scroll to position [109, 0]
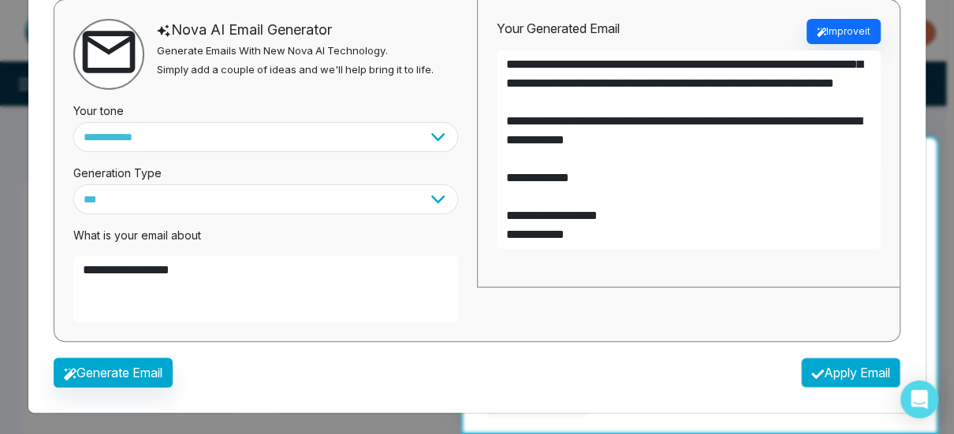
click at [836, 363] on button "Apply Email" at bounding box center [850, 373] width 99 height 30
type textarea "**********"
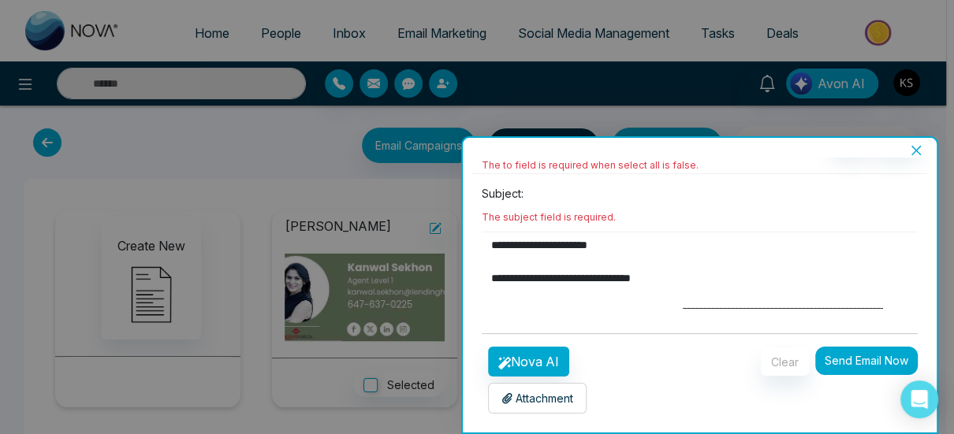
scroll to position [41, 0]
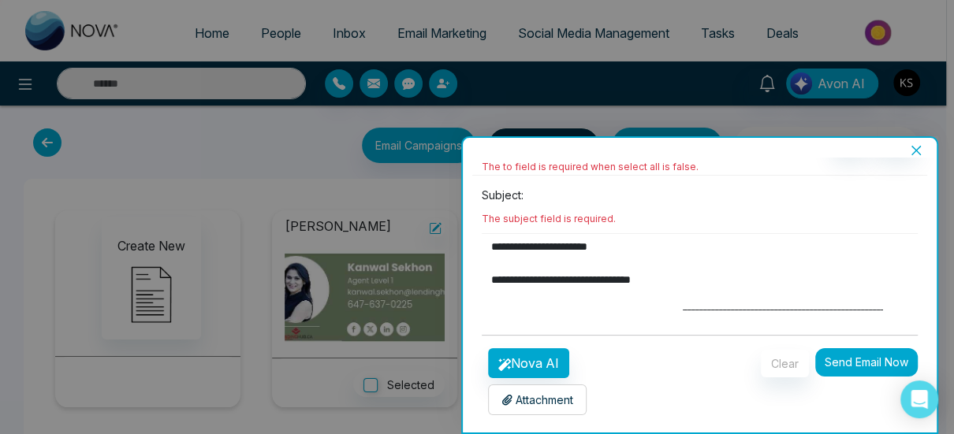
click at [715, 283] on textarea "**********" at bounding box center [696, 272] width 429 height 76
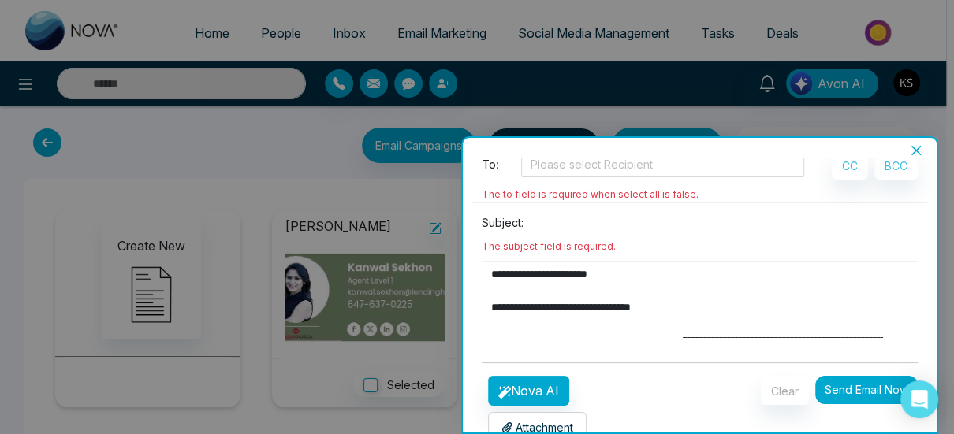
scroll to position [0, 0]
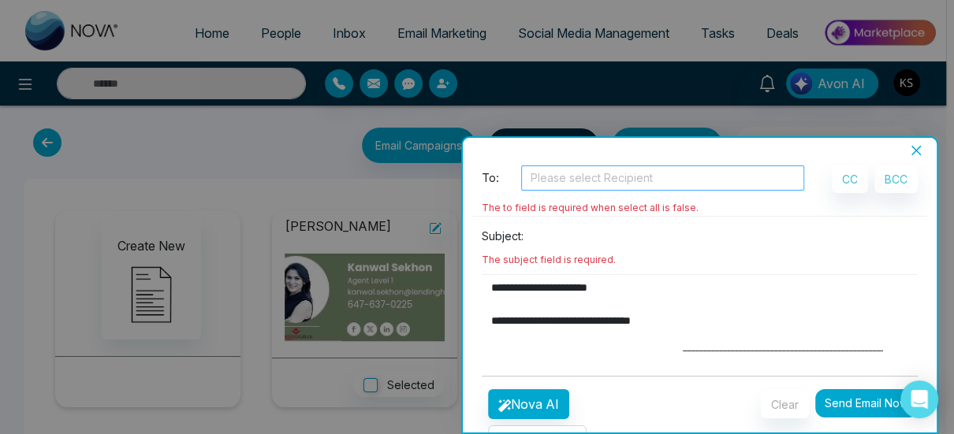
click at [575, 182] on div at bounding box center [662, 178] width 275 height 19
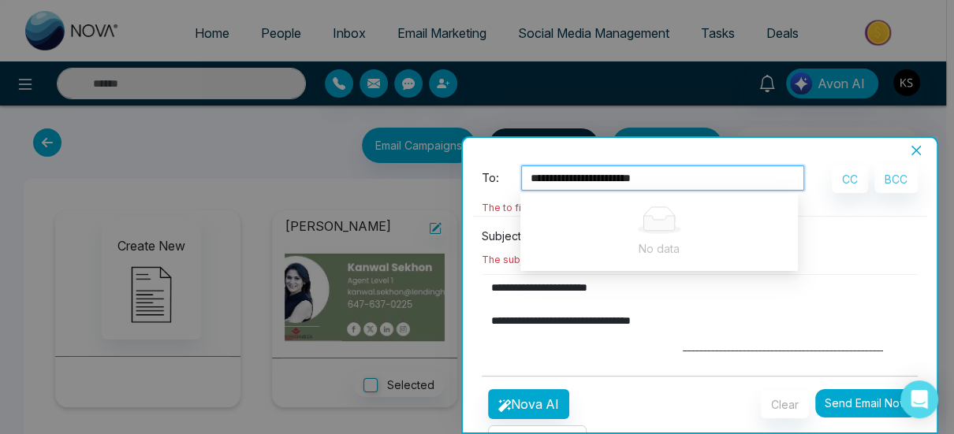
type input "**********"
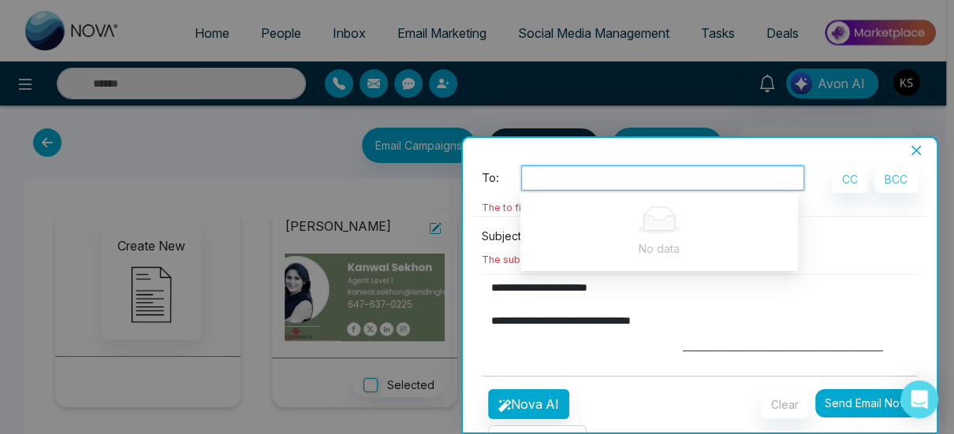
click at [733, 323] on textarea "**********" at bounding box center [696, 313] width 429 height 76
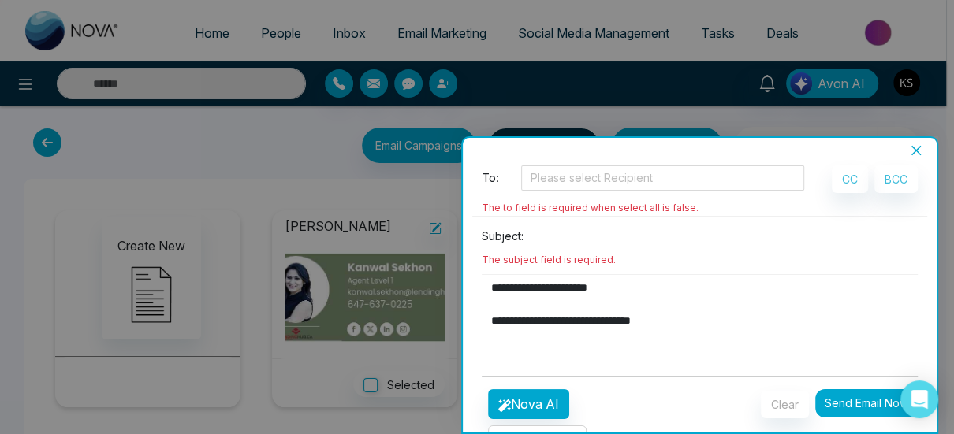
click at [864, 403] on button "Send Email Now" at bounding box center [866, 403] width 102 height 28
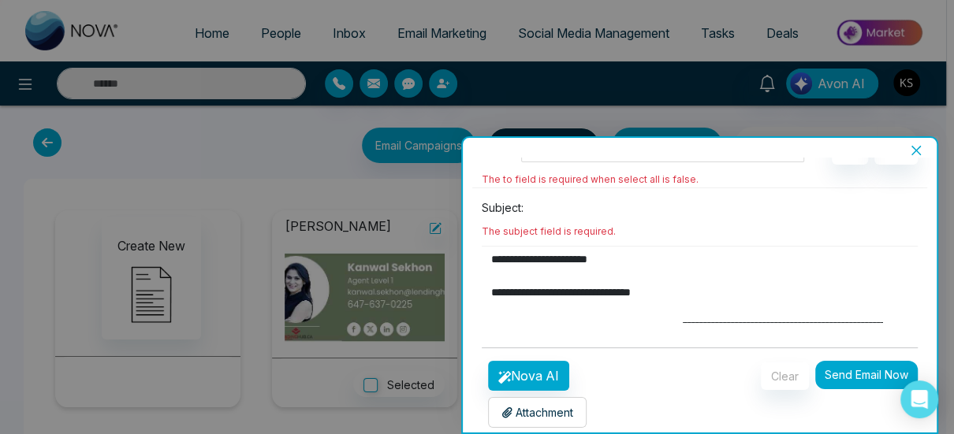
scroll to position [41, 0]
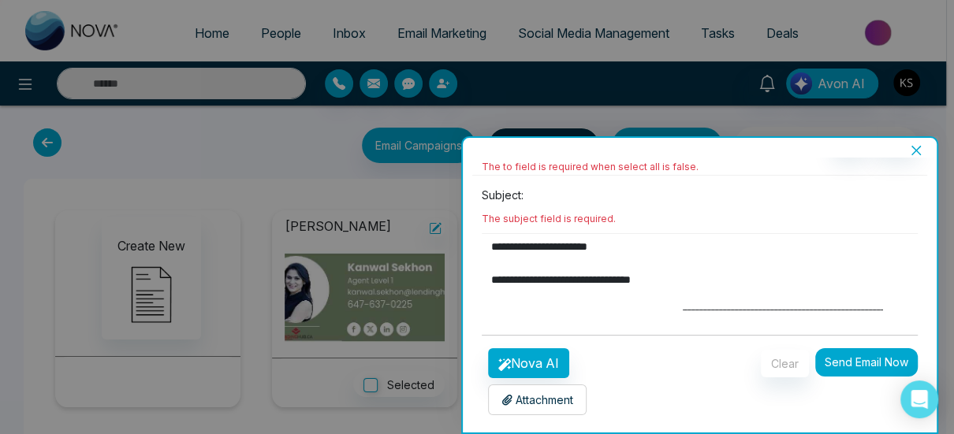
click at [919, 151] on icon "close" at bounding box center [916, 150] width 13 height 13
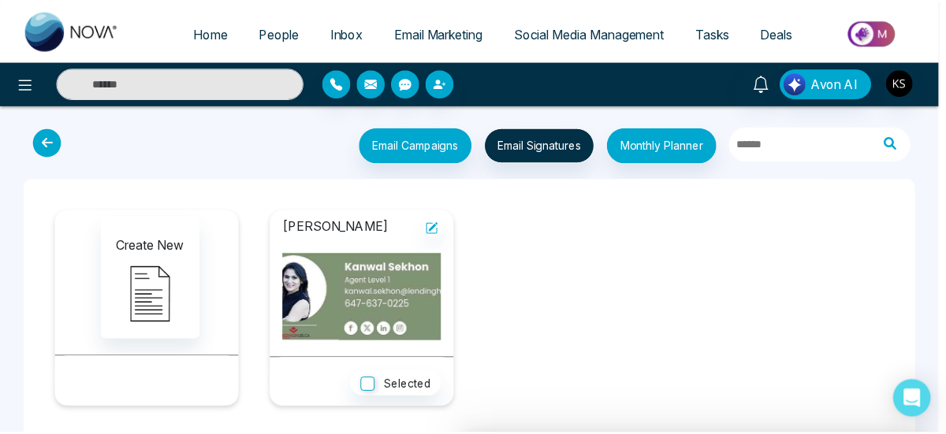
scroll to position [3, 0]
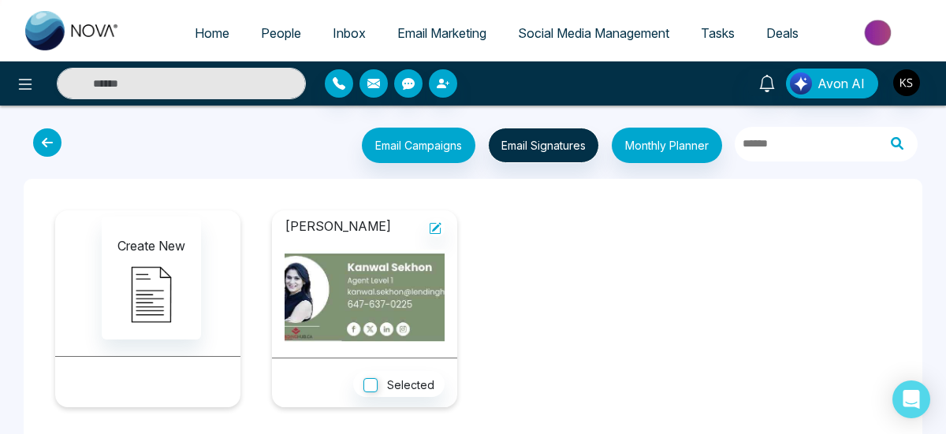
click at [577, 36] on span "Social Media Management" at bounding box center [593, 33] width 151 height 16
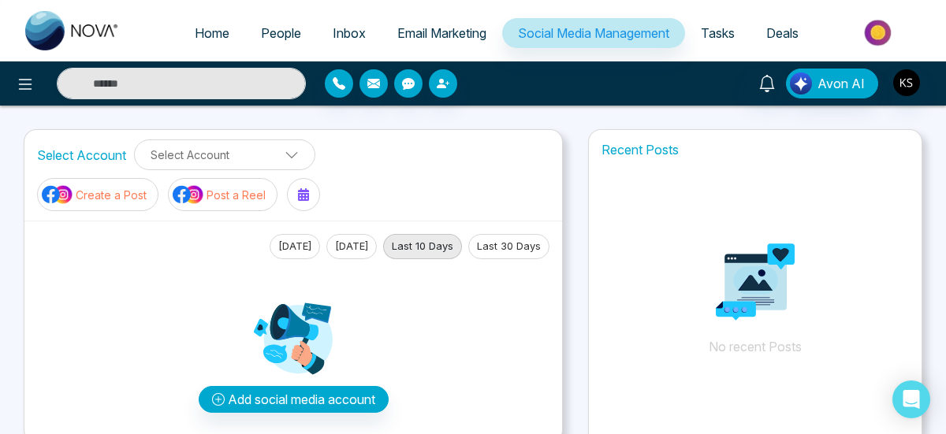
click at [102, 196] on p "Create a Post" at bounding box center [111, 195] width 71 height 17
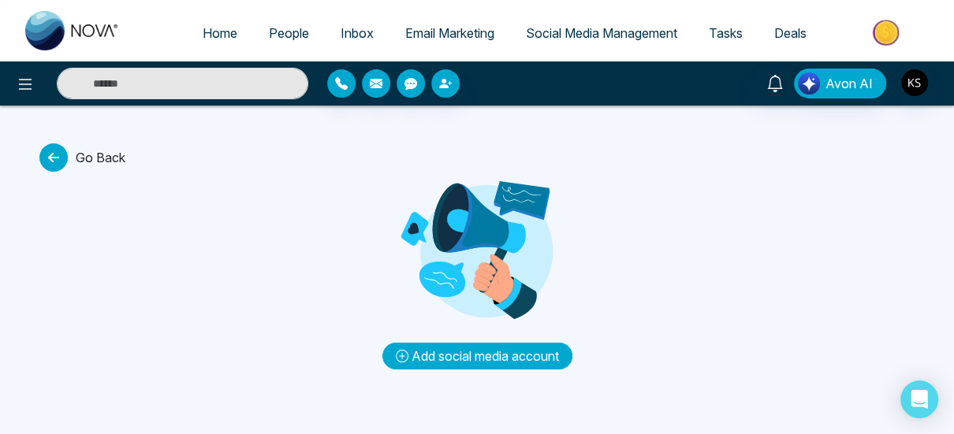
click at [457, 351] on button "Add social media account" at bounding box center [477, 356] width 190 height 27
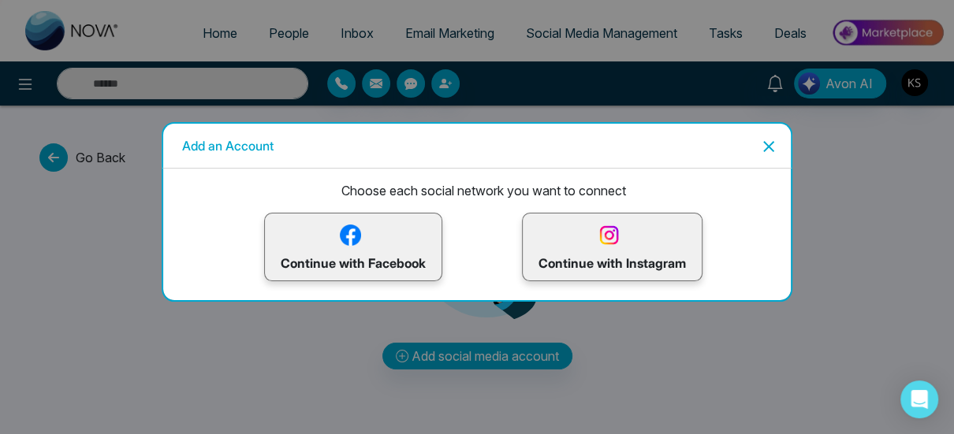
click at [356, 236] on img at bounding box center [351, 236] width 28 height 28
